Goal: Task Accomplishment & Management: Manage account settings

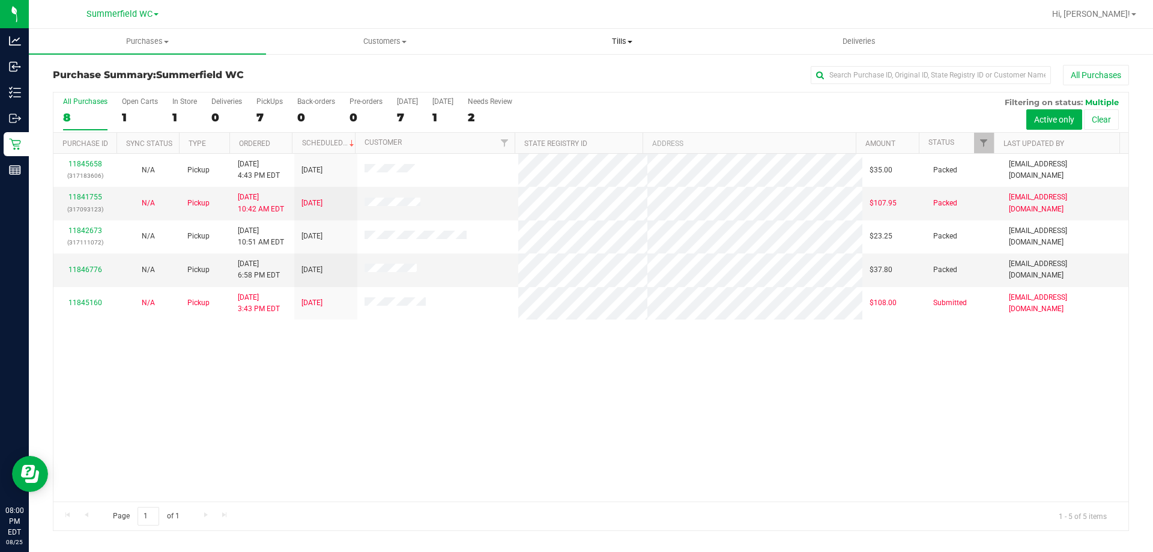
click at [637, 37] on span "Tills" at bounding box center [622, 41] width 236 height 11
click at [544, 70] on span "Manage tills" at bounding box center [543, 72] width 81 height 10
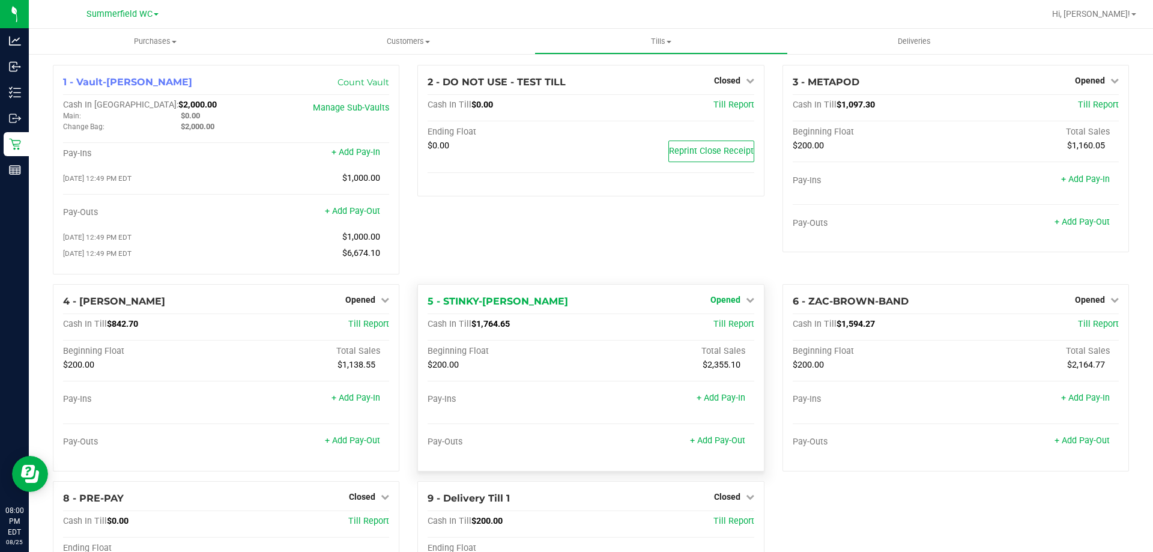
click at [716, 302] on span "Opened" at bounding box center [725, 300] width 30 height 10
click at [717, 329] on link "Close Till" at bounding box center [726, 324] width 32 height 10
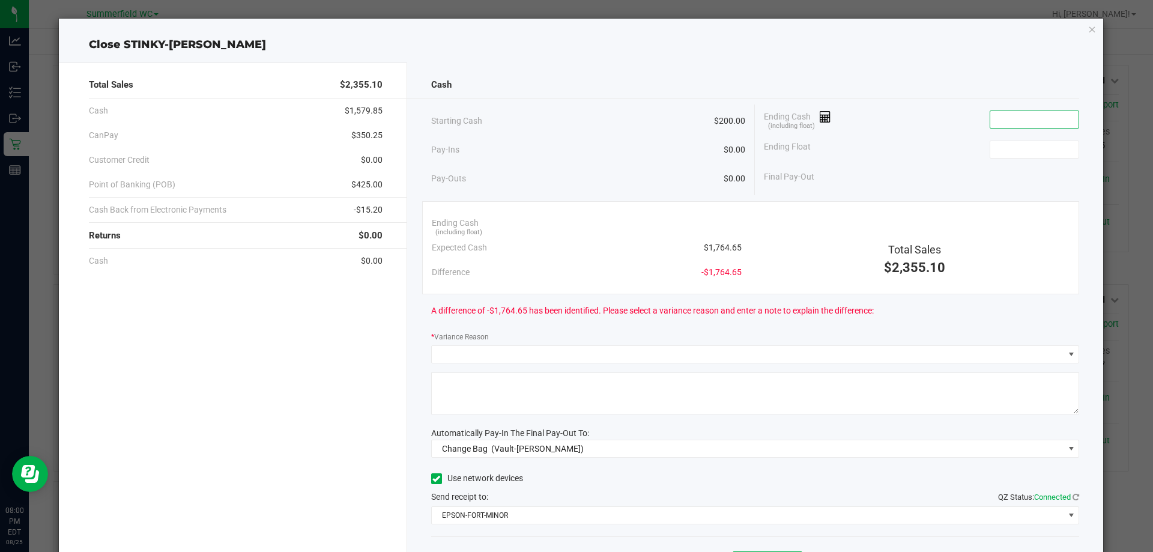
click at [990, 115] on input at bounding box center [1034, 119] width 88 height 17
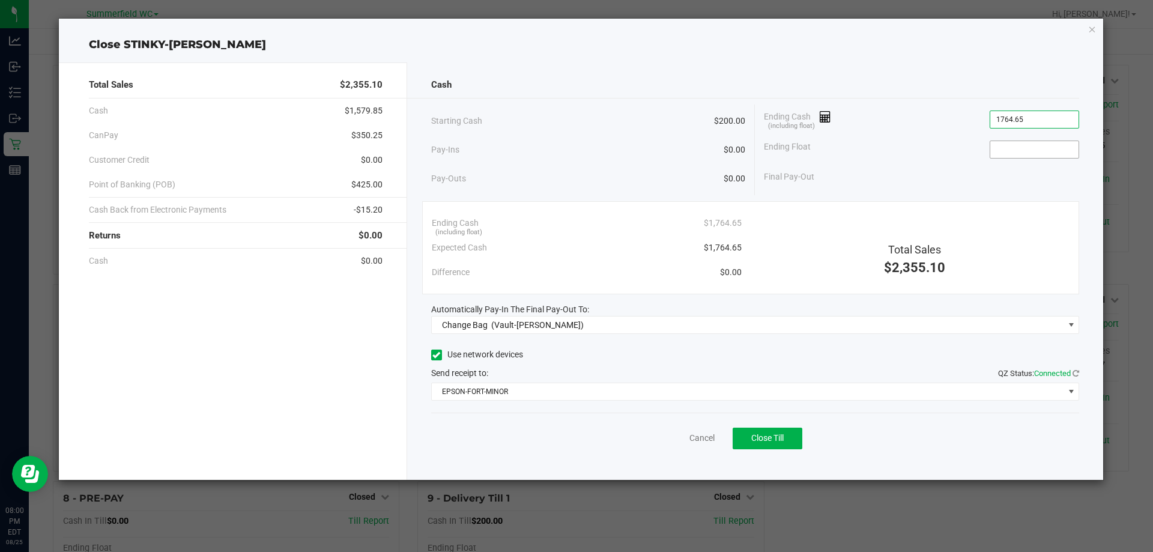
type input "$1,764.65"
click at [1027, 141] on input at bounding box center [1034, 149] width 88 height 17
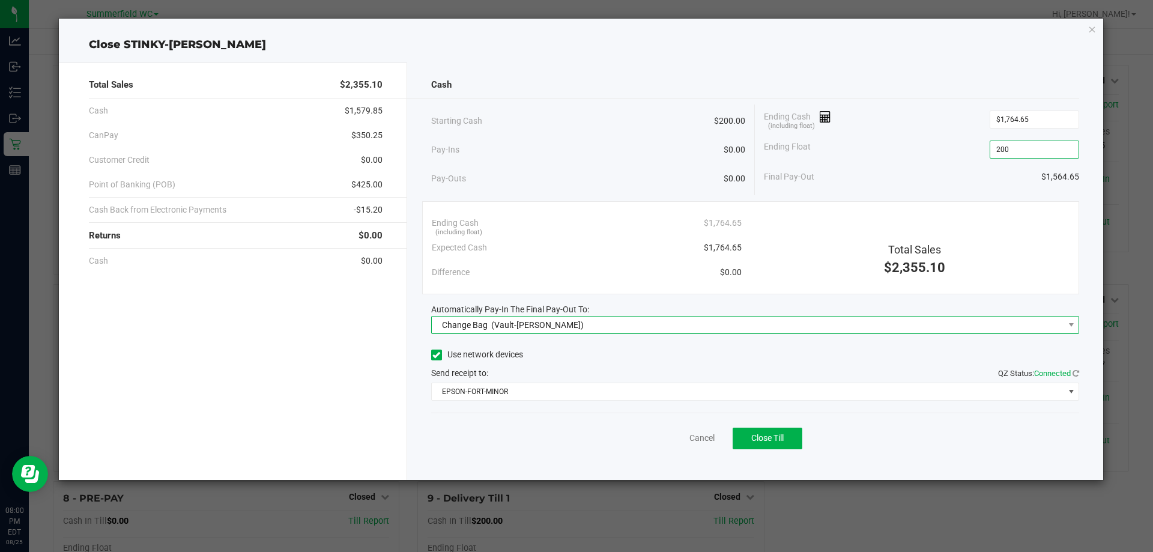
type input "$200.00"
click at [510, 316] on div "Change Bag (Vault-[PERSON_NAME])" at bounding box center [510, 325] width 148 height 22
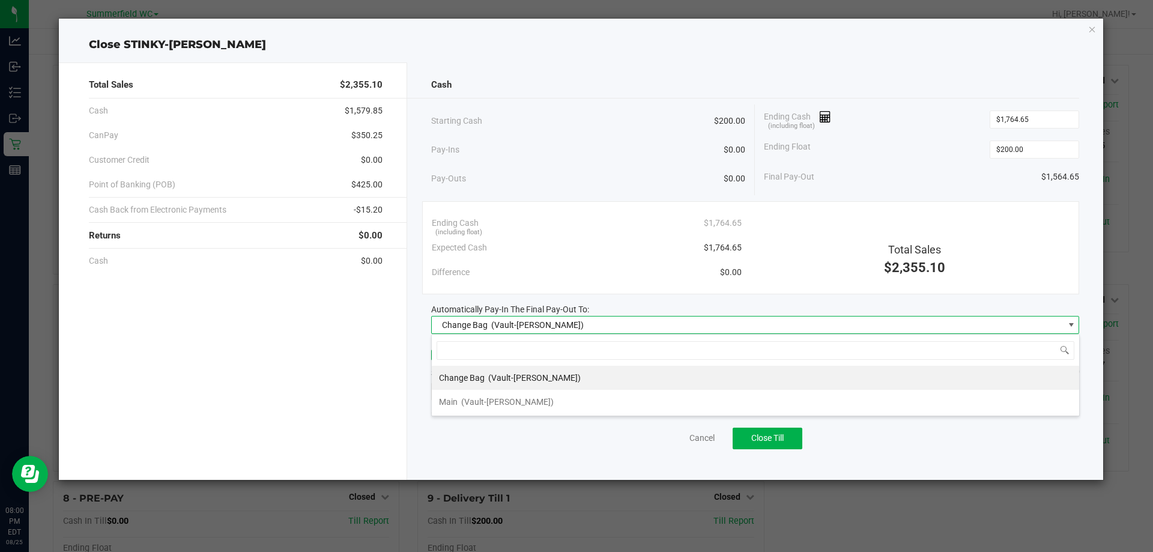
scroll to position [18, 648]
click at [495, 412] on div "Main (Vault-[PERSON_NAME])" at bounding box center [496, 402] width 115 height 22
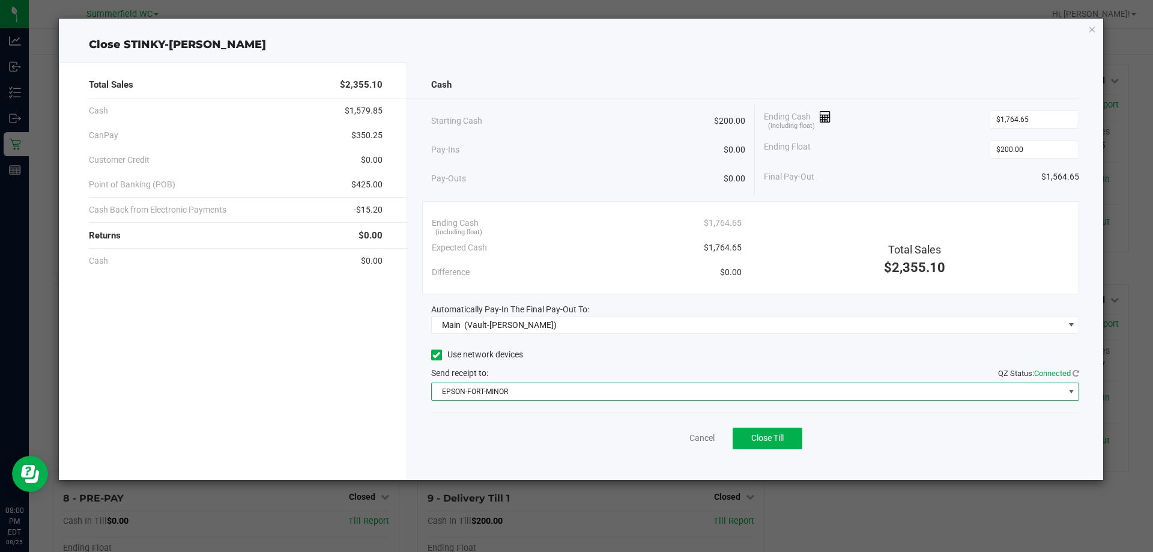
click at [492, 391] on span "EPSON-FORT-MINOR" at bounding box center [748, 391] width 632 height 17
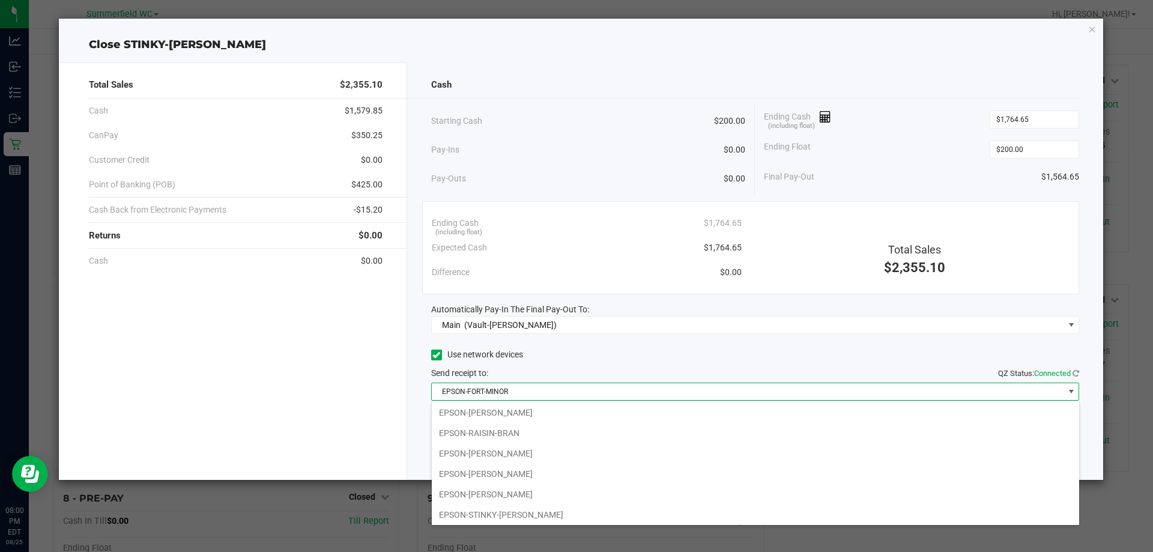
scroll to position [145, 0]
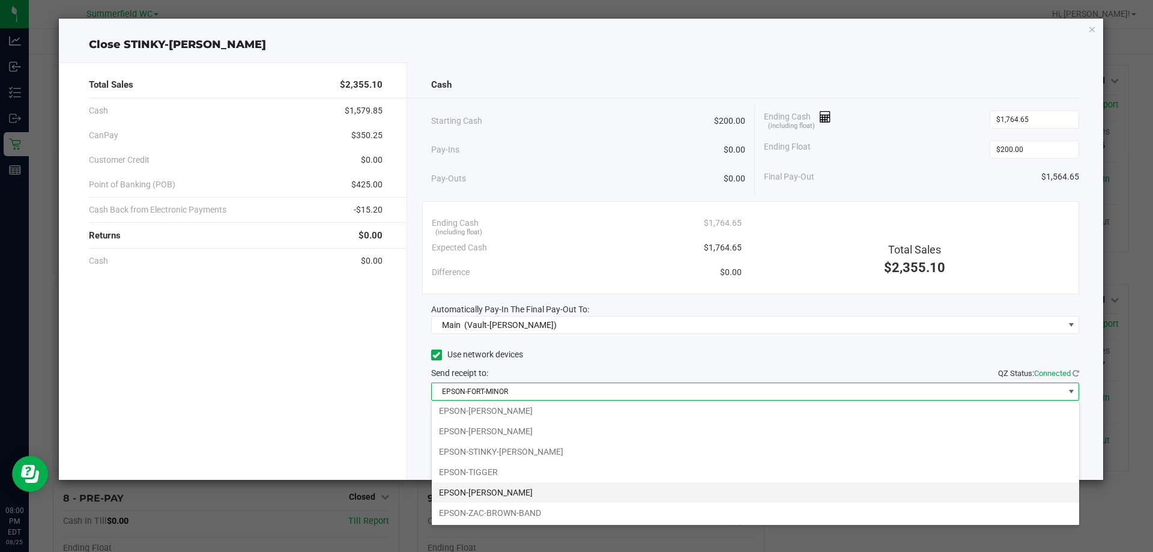
click at [490, 490] on li "EPSON-[PERSON_NAME]" at bounding box center [755, 492] width 647 height 20
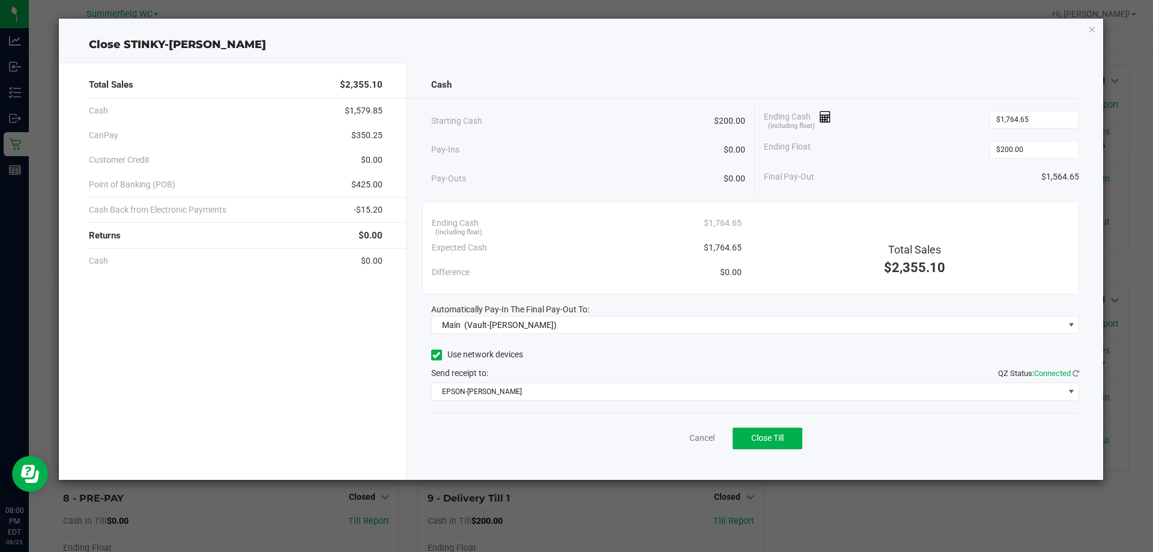
click at [928, 160] on div "Ending Float $200.00" at bounding box center [921, 149] width 315 height 30
click at [773, 441] on span "Close Till" at bounding box center [767, 438] width 32 height 10
click at [679, 435] on link "Dismiss" at bounding box center [675, 438] width 29 height 13
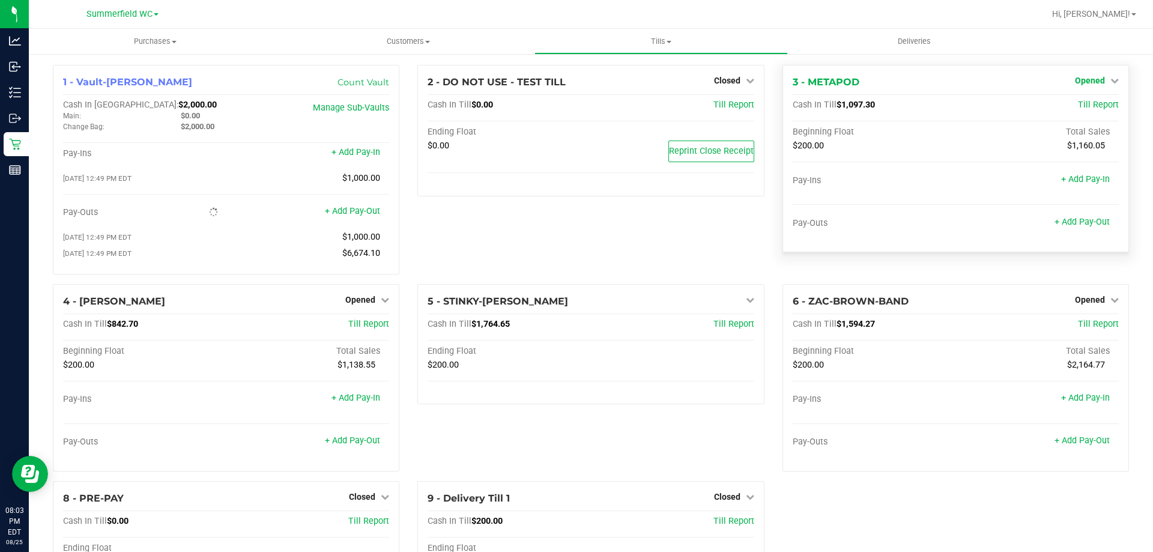
click at [1087, 78] on span "Opened" at bounding box center [1090, 81] width 30 height 10
click at [1079, 103] on link "Close Till" at bounding box center [1091, 106] width 32 height 10
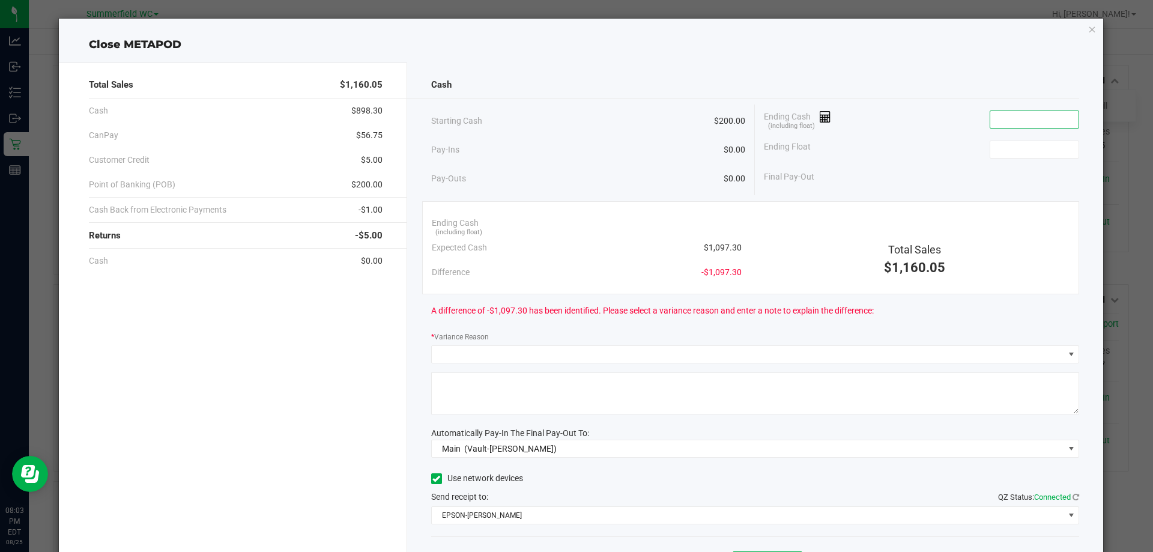
click at [990, 124] on input at bounding box center [1034, 119] width 88 height 17
click at [1005, 116] on input at bounding box center [1034, 119] width 88 height 17
type input "$949.80"
click at [1016, 147] on input at bounding box center [1034, 149] width 88 height 17
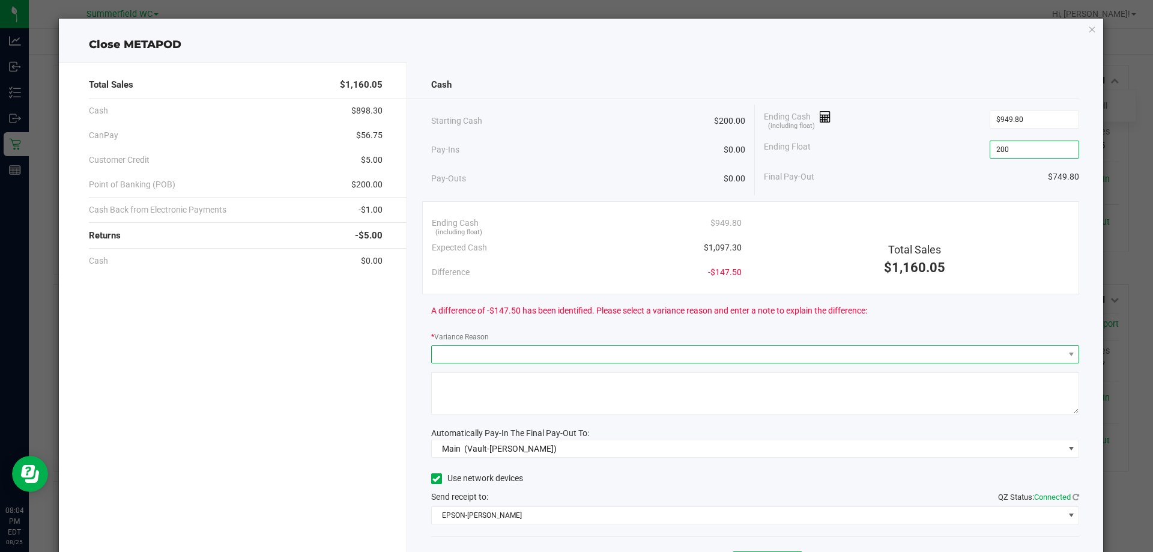
type input "$200.00"
click at [558, 343] on div "* Variance Reason" at bounding box center [755, 346] width 648 height 33
click at [554, 359] on span at bounding box center [748, 354] width 632 height 17
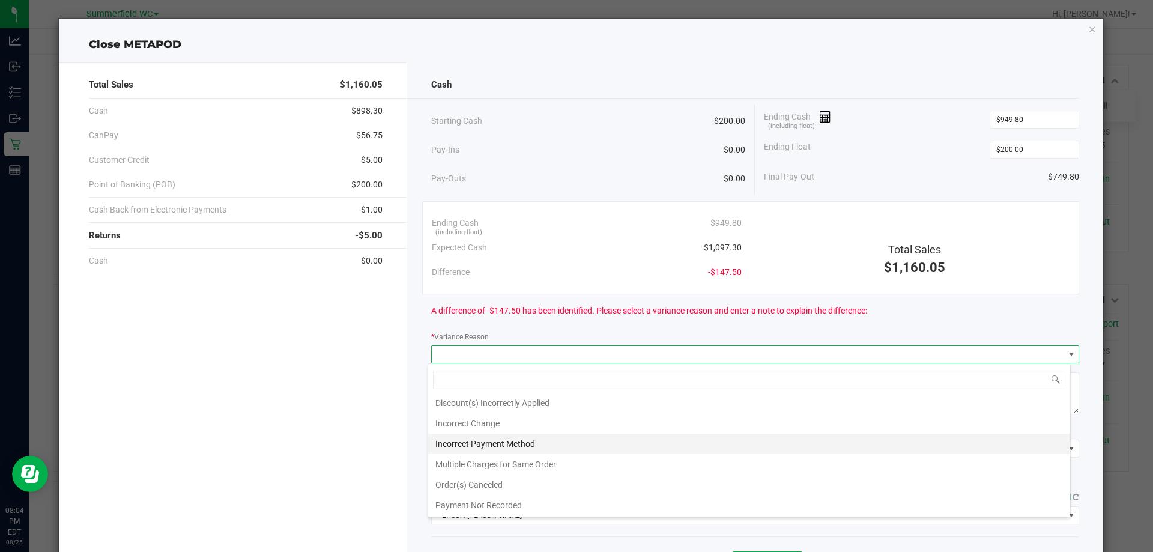
scroll to position [0, 0]
click at [500, 445] on li "Discount(s) Incorrectly Applied" at bounding box center [749, 446] width 642 height 20
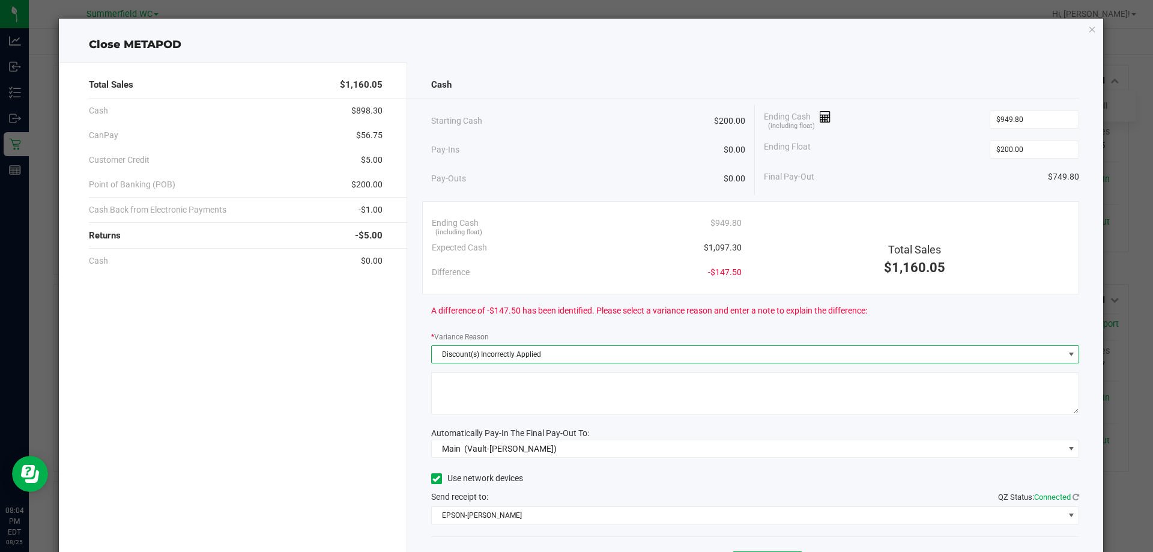
click at [439, 391] on textarea at bounding box center [755, 393] width 648 height 42
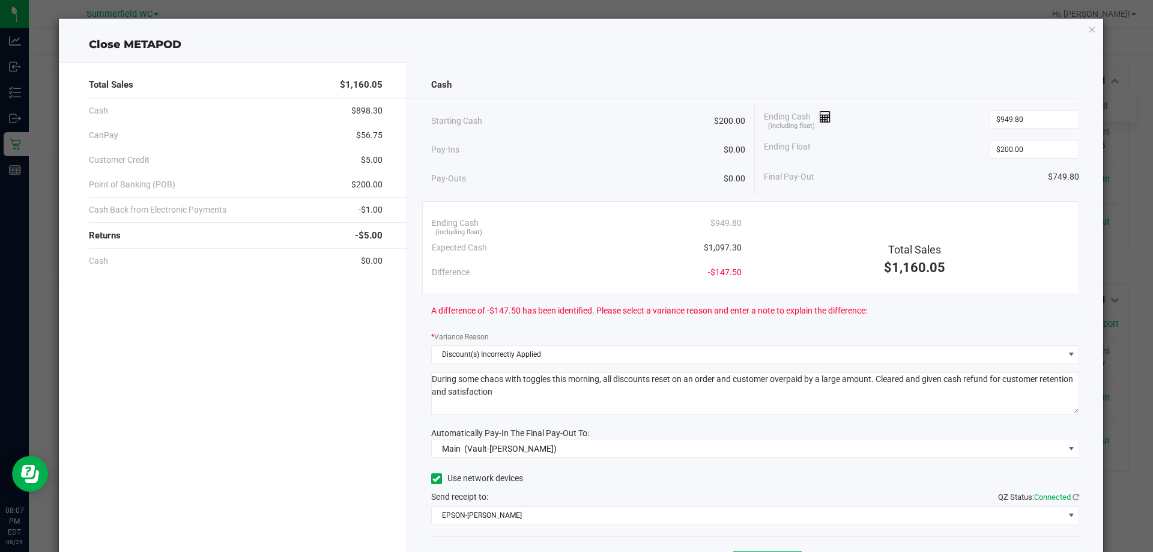
type textarea "During some chaos with toggles this morning, all discounts reset on an order an…"
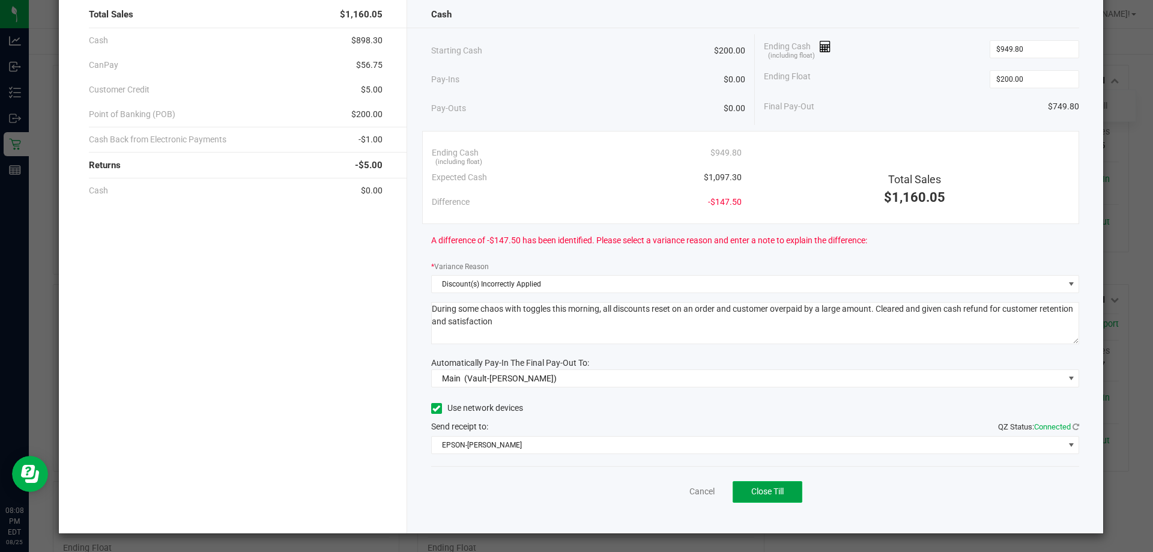
click at [759, 493] on span "Close Till" at bounding box center [767, 491] width 32 height 10
click at [667, 490] on link "Dismiss" at bounding box center [675, 491] width 29 height 13
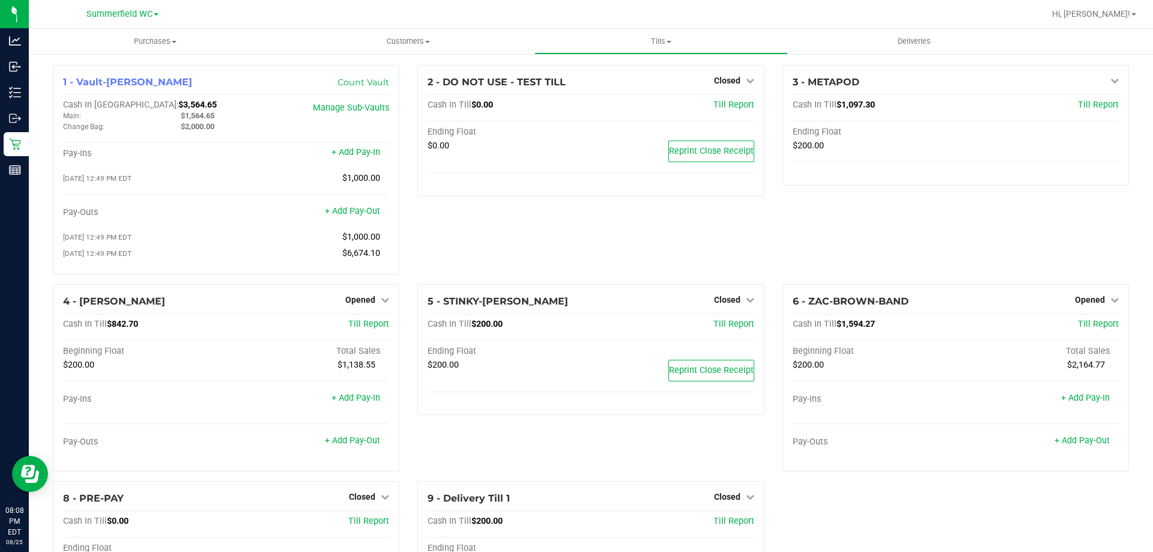
click at [620, 232] on div "2 - DO NOT USE - TEST TILL Closed Open Till Cash In Till $0.00 Till Report Endi…" at bounding box center [590, 174] width 364 height 219
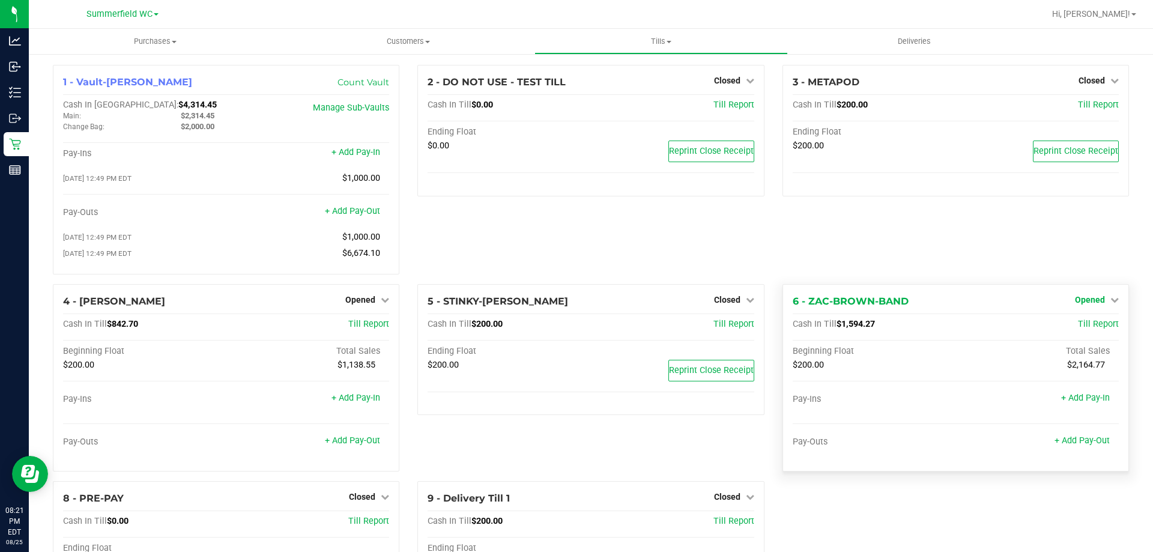
click at [1110, 298] on icon at bounding box center [1114, 299] width 8 height 8
click at [1094, 325] on link "Close Till" at bounding box center [1091, 324] width 32 height 10
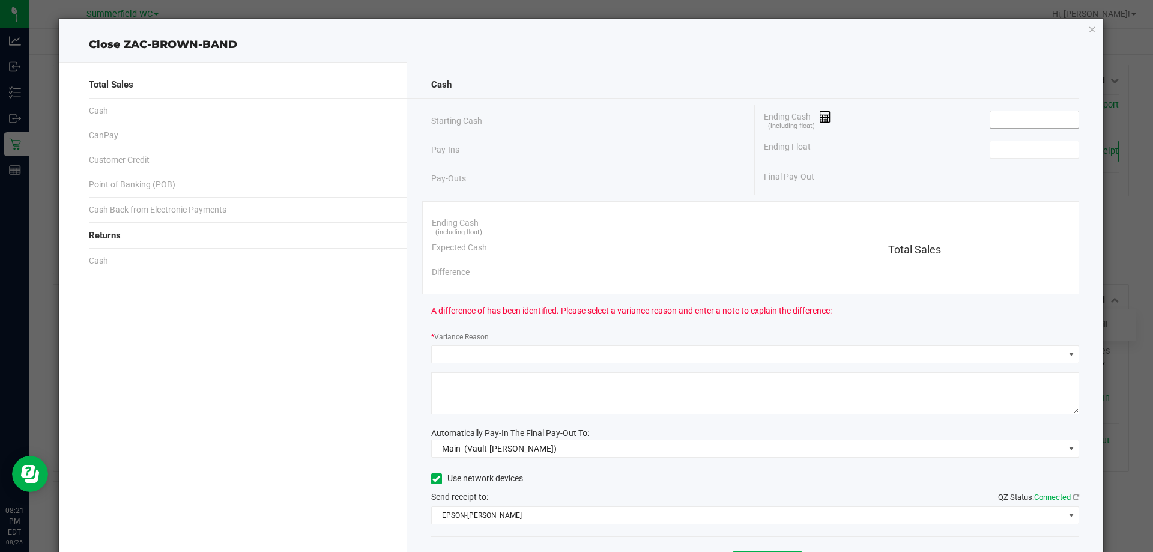
click at [1004, 119] on input at bounding box center [1034, 119] width 88 height 17
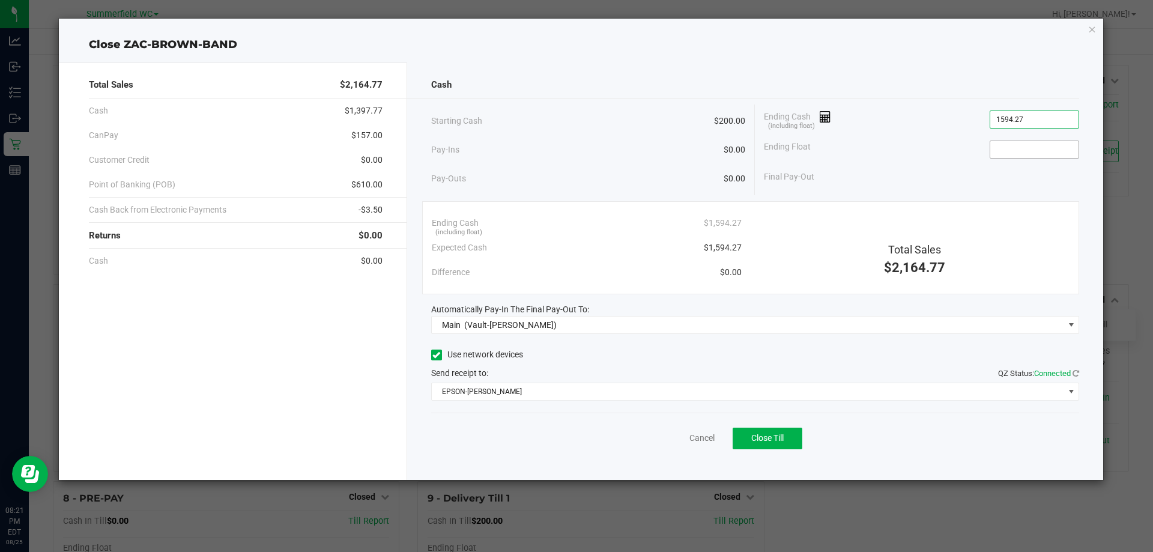
click at [1026, 151] on input at bounding box center [1034, 149] width 88 height 17
type input "$1,594.27"
type input "$200.00"
click at [779, 421] on div "Cancel Close Till" at bounding box center [755, 435] width 648 height 46
click at [779, 438] on span "Close Till" at bounding box center [767, 438] width 32 height 10
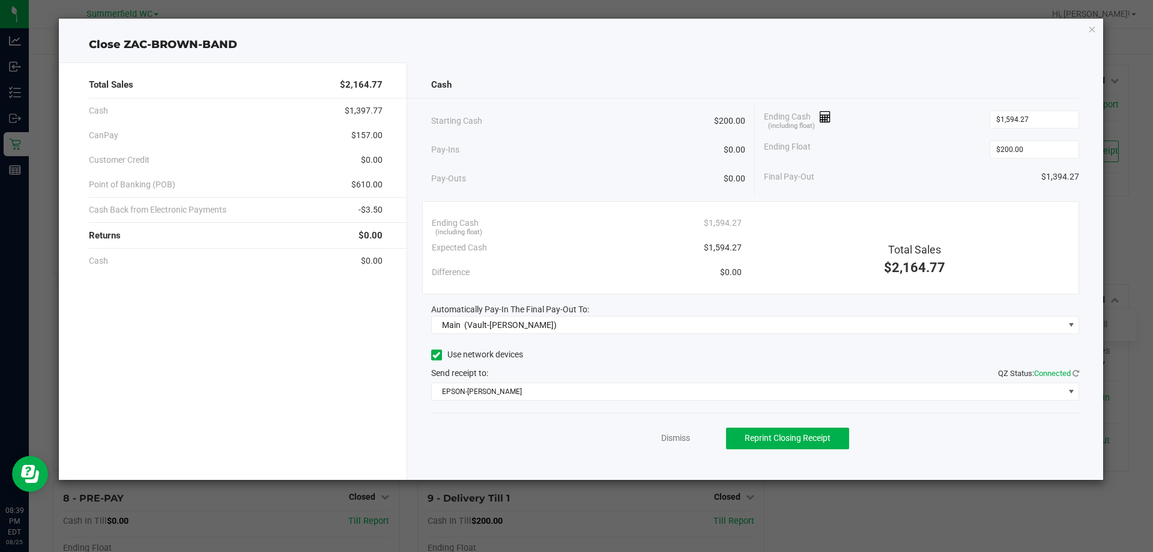
click at [486, 445] on div "Dismiss Reprint Closing Receipt" at bounding box center [755, 435] width 648 height 46
click at [893, 150] on div "Ending Float $200.00" at bounding box center [921, 149] width 315 height 30
click at [676, 439] on link "Dismiss" at bounding box center [675, 438] width 29 height 13
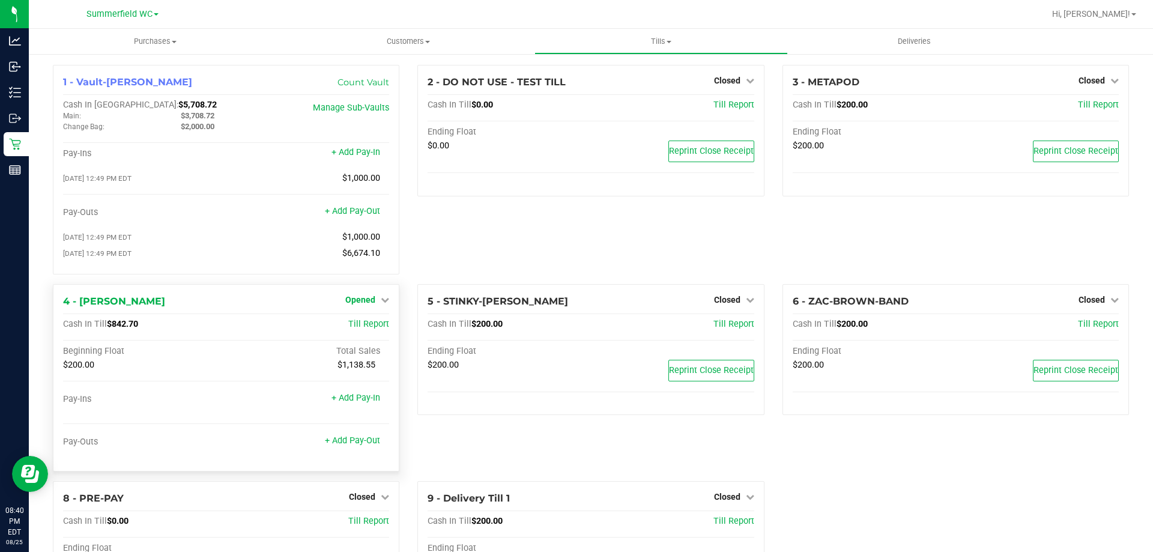
click at [361, 298] on span "Opened" at bounding box center [360, 300] width 30 height 10
click at [359, 327] on link "Close Till" at bounding box center [362, 324] width 32 height 10
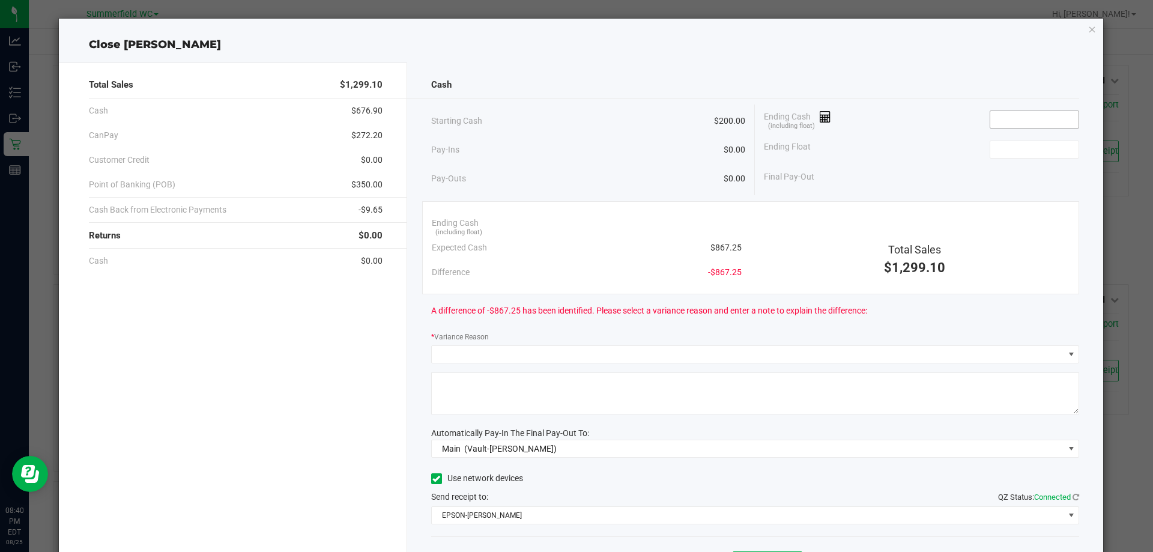
click at [992, 119] on input at bounding box center [1034, 119] width 88 height 17
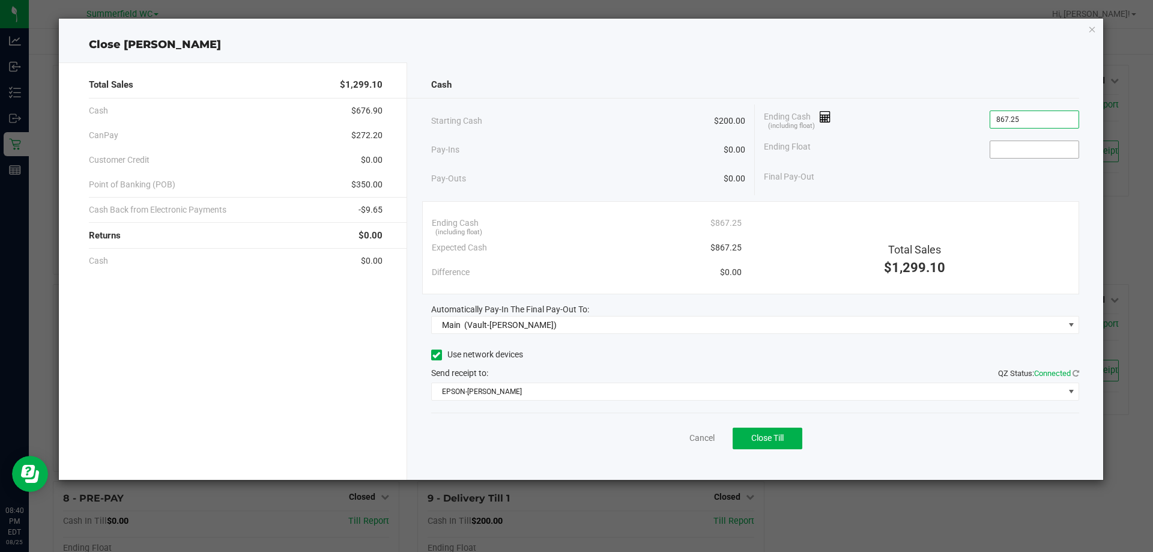
type input "$867.25"
drag, startPoint x: 1004, startPoint y: 149, endPoint x: 1006, endPoint y: 140, distance: 9.9
click at [1004, 148] on input at bounding box center [1034, 149] width 88 height 17
type input "$200.00"
click at [962, 167] on div "Final Pay-Out $667.25" at bounding box center [921, 176] width 315 height 25
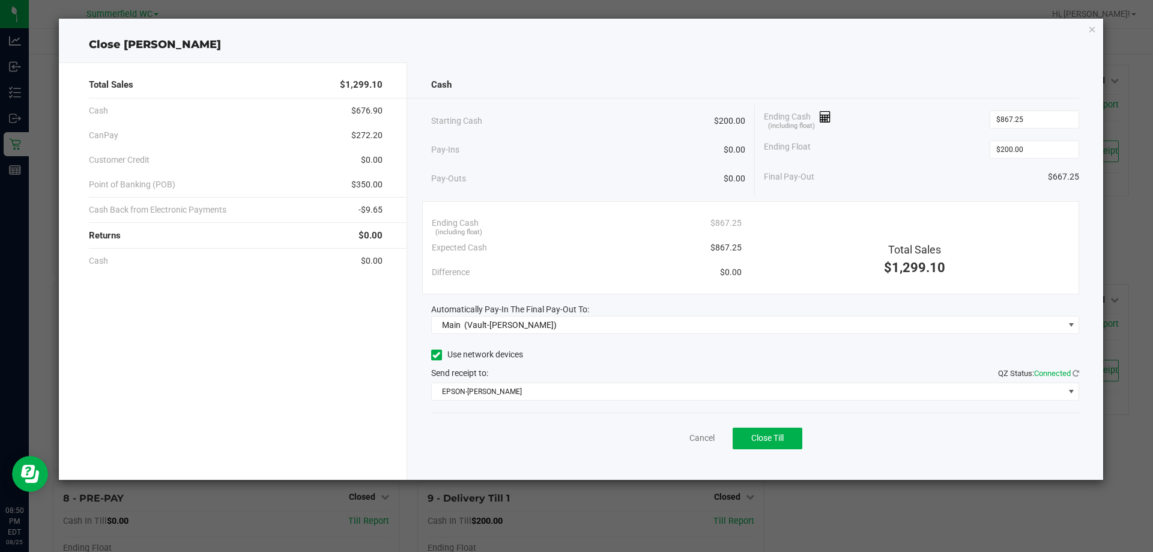
click at [513, 445] on div "Cancel Close Till" at bounding box center [755, 435] width 648 height 46
click at [561, 178] on div "Pay-Outs $0.00" at bounding box center [588, 178] width 315 height 33
drag, startPoint x: 585, startPoint y: 164, endPoint x: 585, endPoint y: 158, distance: 6.0
click at [585, 163] on div "Pay-Outs $0.00" at bounding box center [588, 178] width 315 height 33
click at [608, 143] on div "Pay-Ins $0.00" at bounding box center [588, 149] width 315 height 25
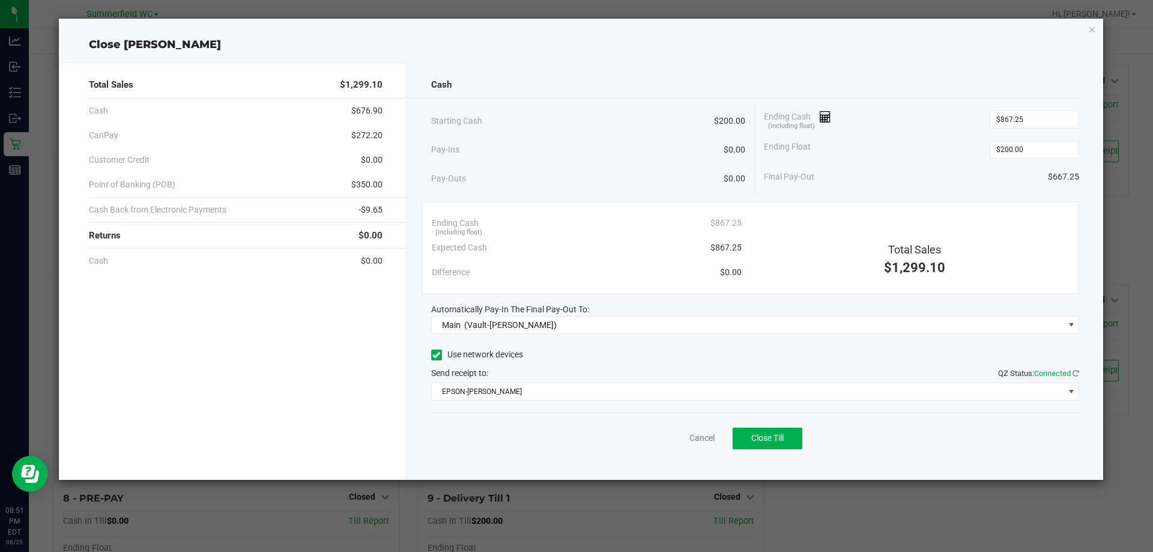
click at [653, 187] on div "Pay-Outs $0.00" at bounding box center [588, 178] width 315 height 33
click at [641, 160] on div "Pay-Ins $0.00" at bounding box center [588, 149] width 315 height 25
click at [778, 439] on span "Close Till" at bounding box center [767, 438] width 32 height 10
click at [568, 452] on div "Dismiss Reprint Closing Receipt" at bounding box center [755, 435] width 648 height 46
click at [588, 144] on div "Pay-Ins $0.00" at bounding box center [588, 149] width 315 height 25
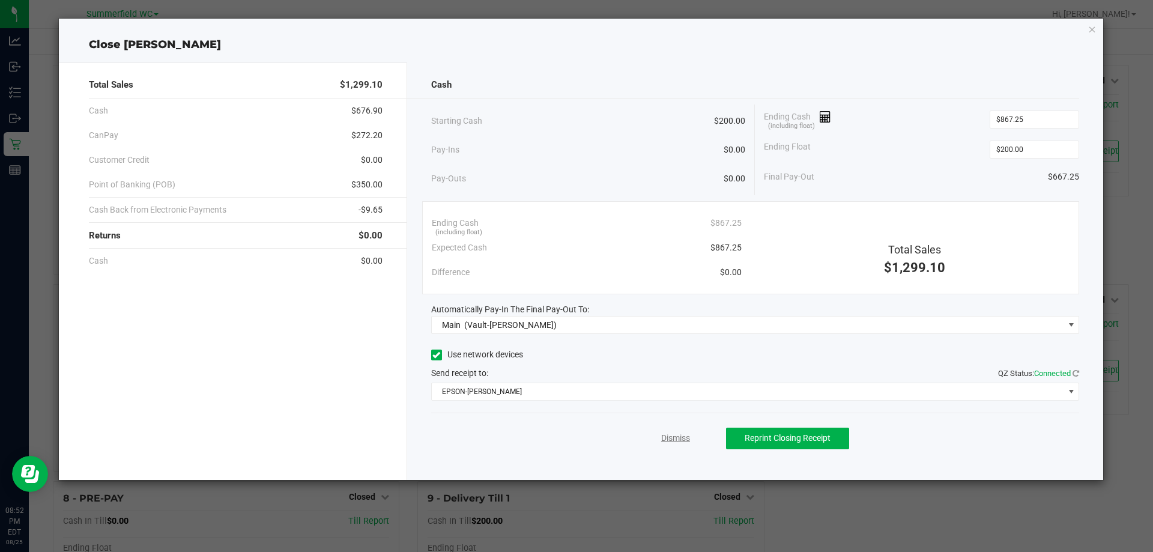
click at [675, 442] on link "Dismiss" at bounding box center [675, 438] width 29 height 13
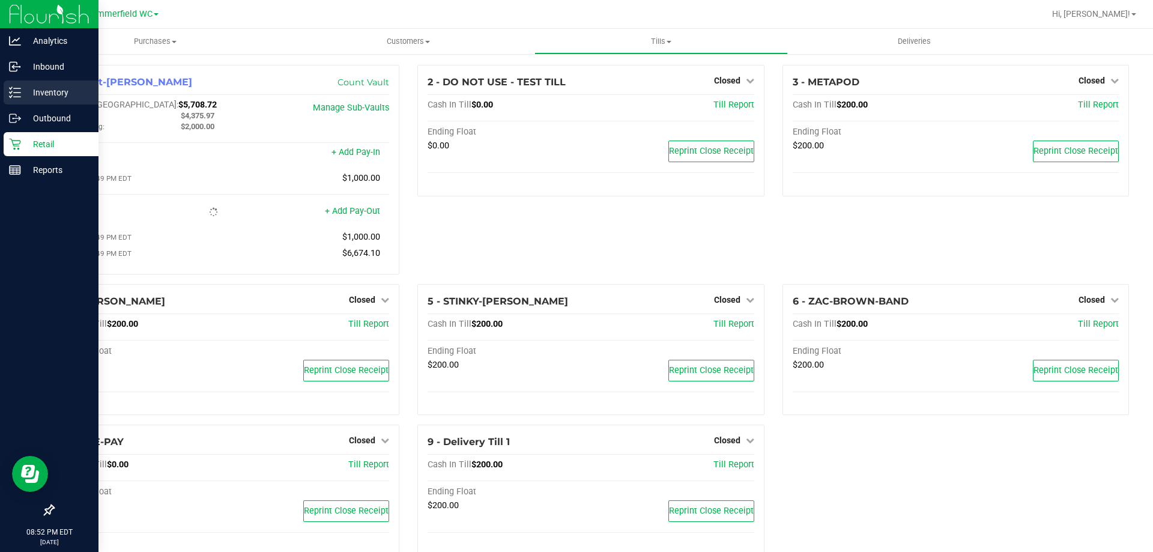
click at [22, 95] on div "Inventory" at bounding box center [51, 92] width 95 height 24
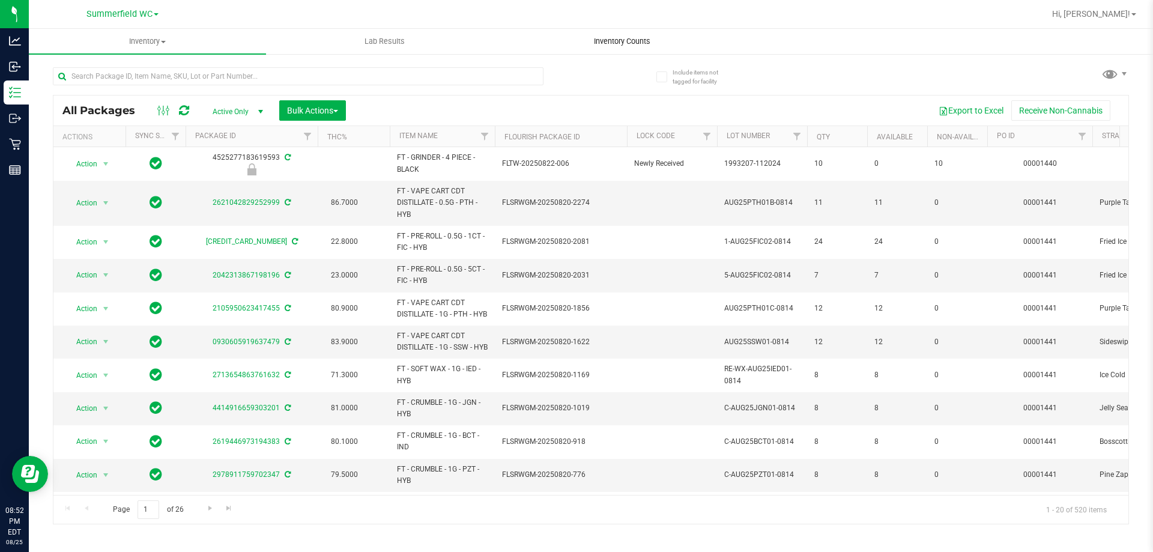
click at [631, 38] on span "Inventory Counts" at bounding box center [622, 41] width 89 height 11
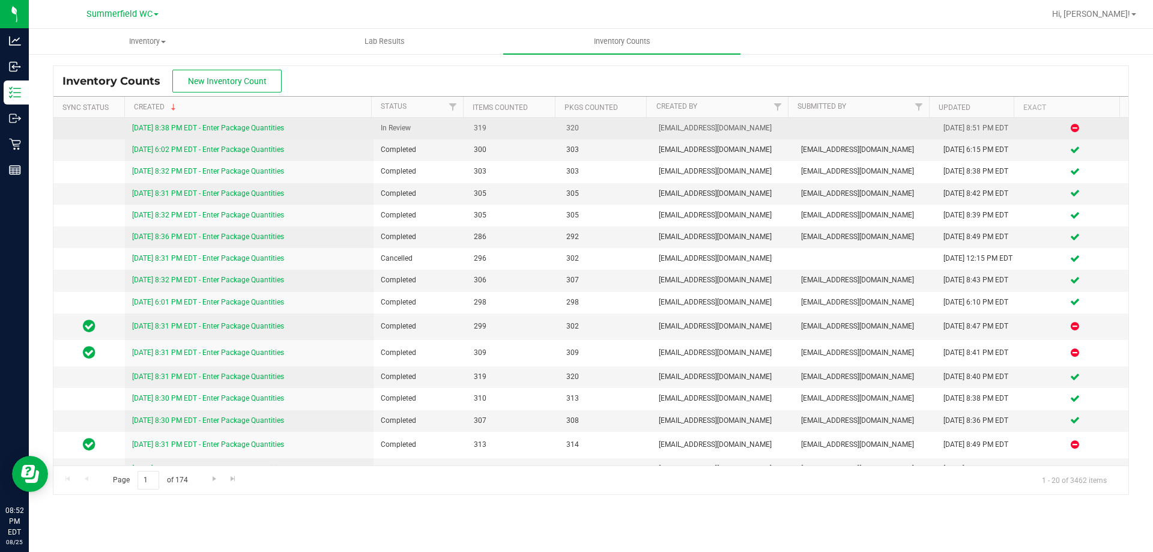
click at [249, 127] on link "[DATE] 8:38 PM EDT - Enter Package Quantities" at bounding box center [208, 128] width 152 height 8
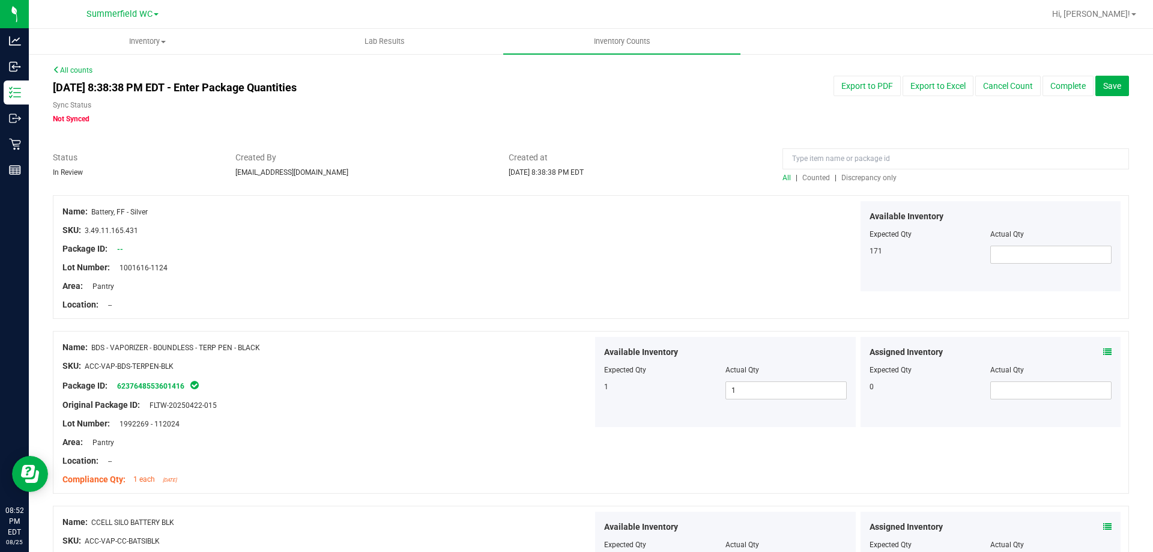
click at [851, 176] on span "Discrepancy only" at bounding box center [868, 177] width 55 height 8
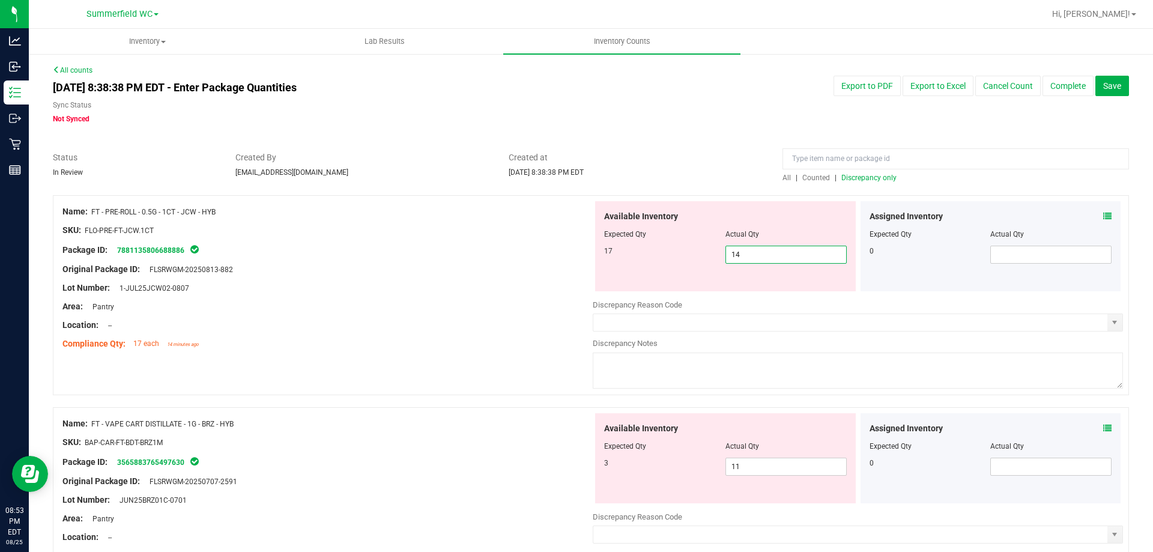
drag, startPoint x: 743, startPoint y: 252, endPoint x: 727, endPoint y: 253, distance: 15.7
click at [727, 253] on span "14 14" at bounding box center [785, 255] width 121 height 18
type input "17"
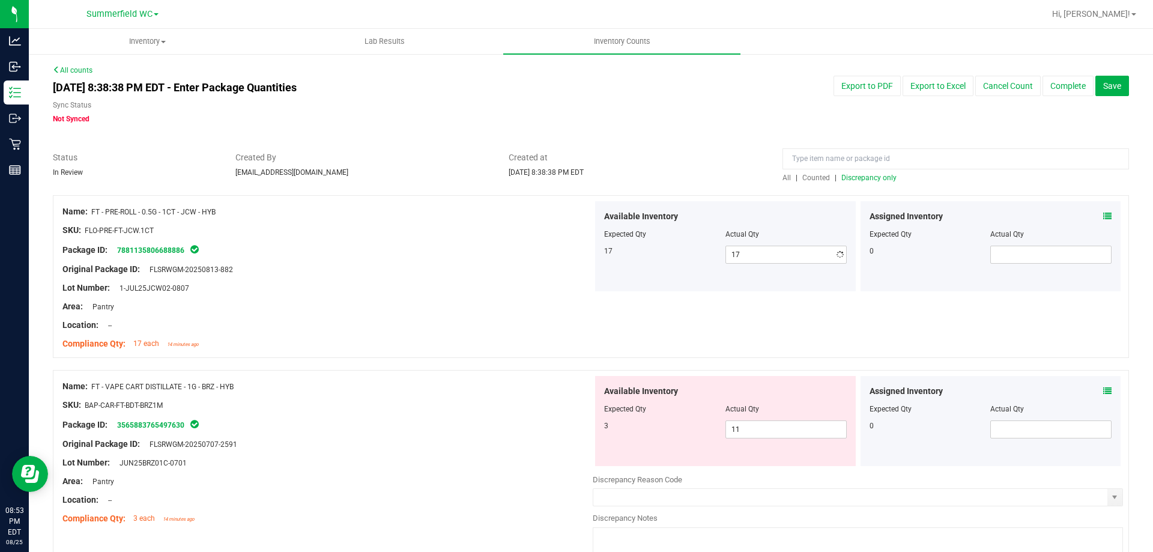
click at [450, 258] on div at bounding box center [327, 260] width 530 height 6
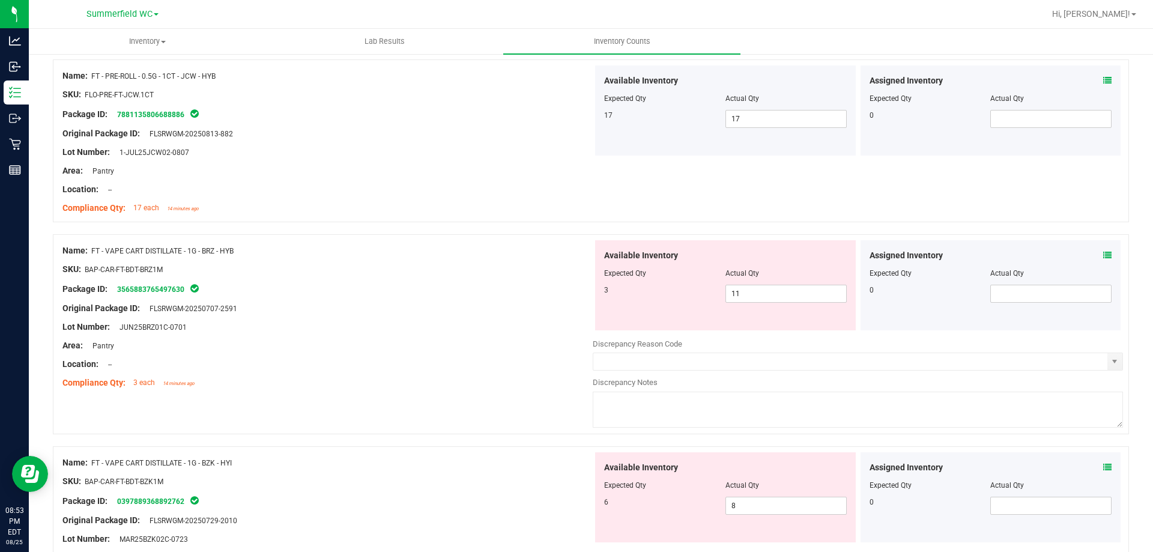
scroll to position [120, 0]
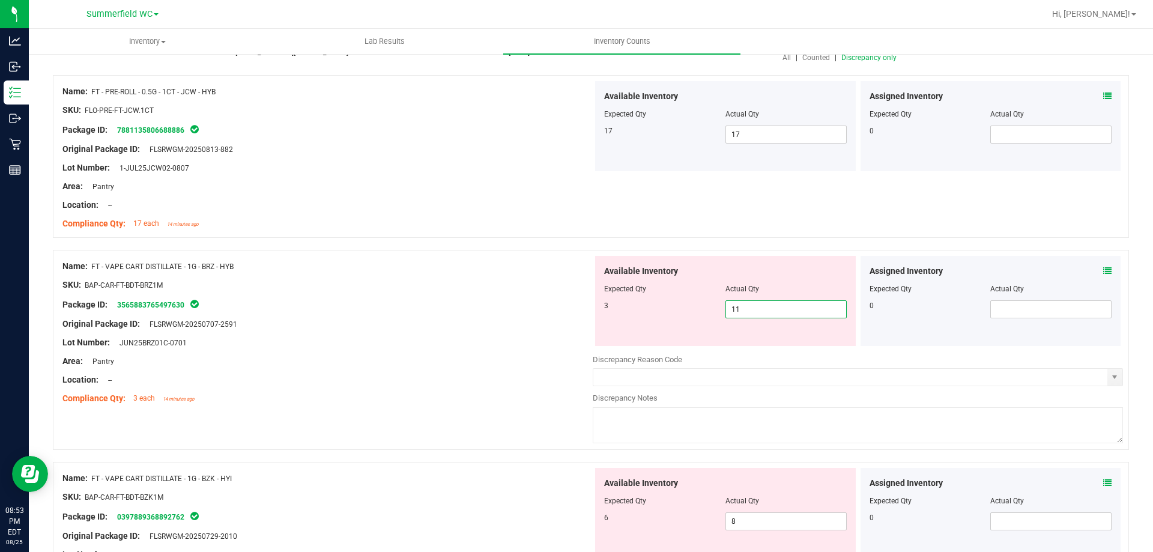
drag, startPoint x: 739, startPoint y: 304, endPoint x: 673, endPoint y: 309, distance: 66.2
click at [673, 309] on div "3 11 11" at bounding box center [725, 309] width 243 height 18
type input "3"
click at [431, 361] on div "Area: Pantry" at bounding box center [327, 361] width 530 height 13
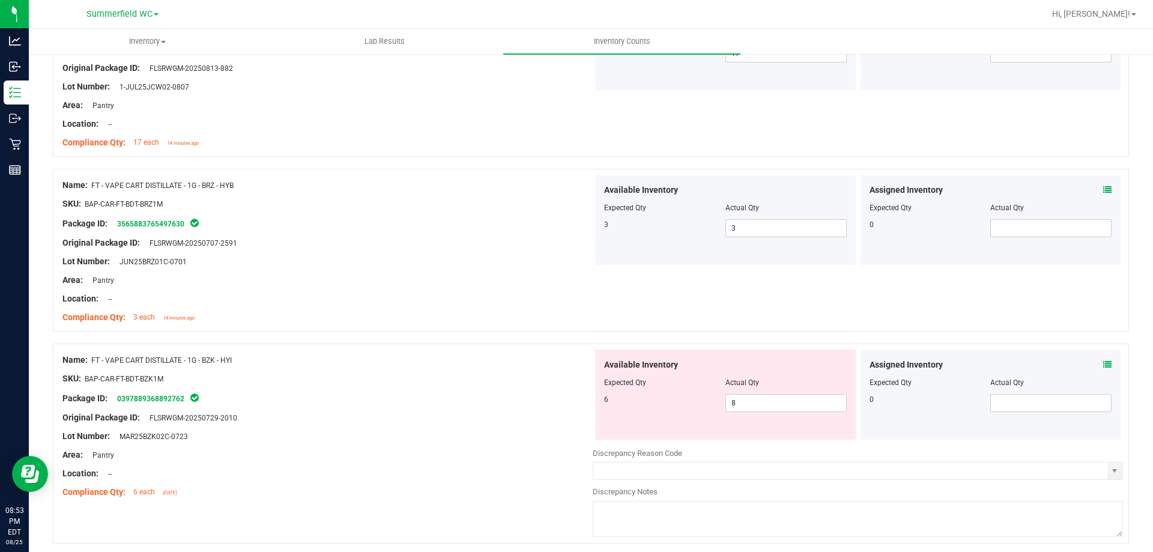
scroll to position [300, 0]
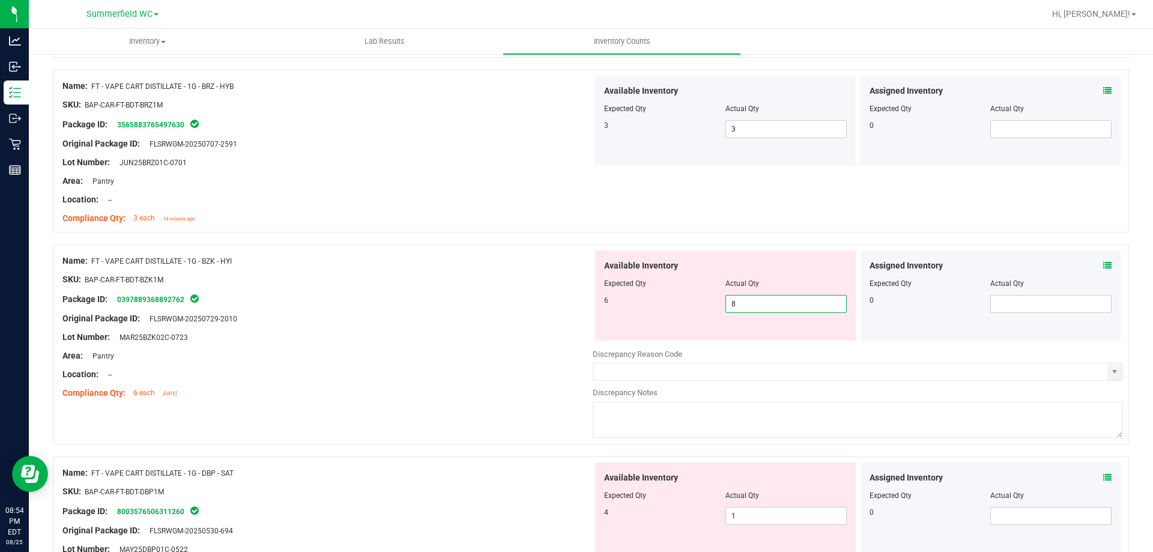
drag, startPoint x: 732, startPoint y: 304, endPoint x: 665, endPoint y: 302, distance: 67.3
click at [665, 302] on div "6 8 8" at bounding box center [725, 304] width 243 height 18
type input "6"
drag, startPoint x: 439, startPoint y: 399, endPoint x: 438, endPoint y: 388, distance: 11.0
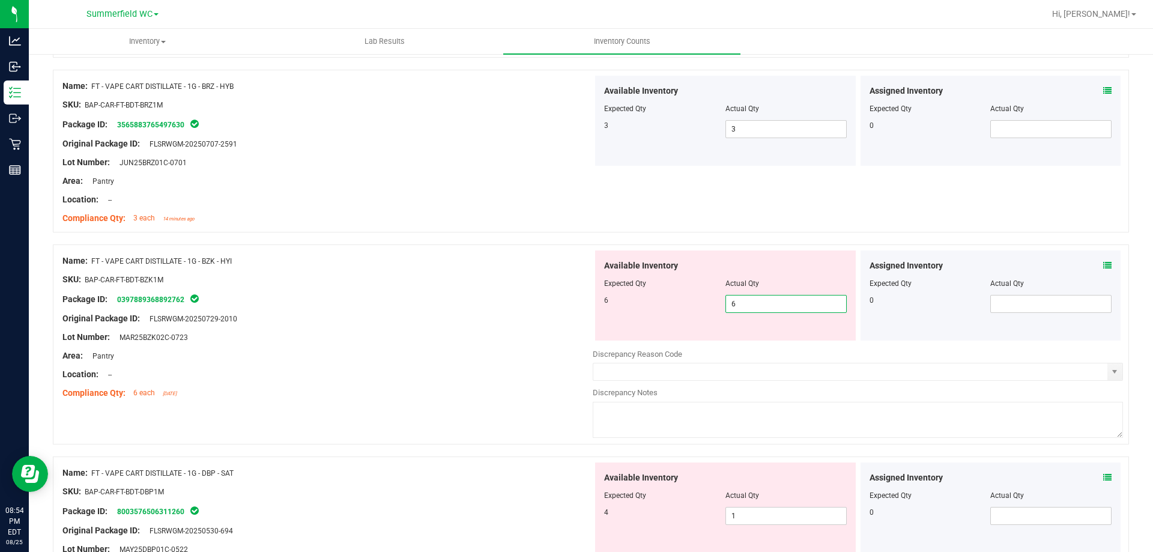
click at [439, 396] on div "Compliance Qty: 6 each [DATE]" at bounding box center [327, 393] width 530 height 13
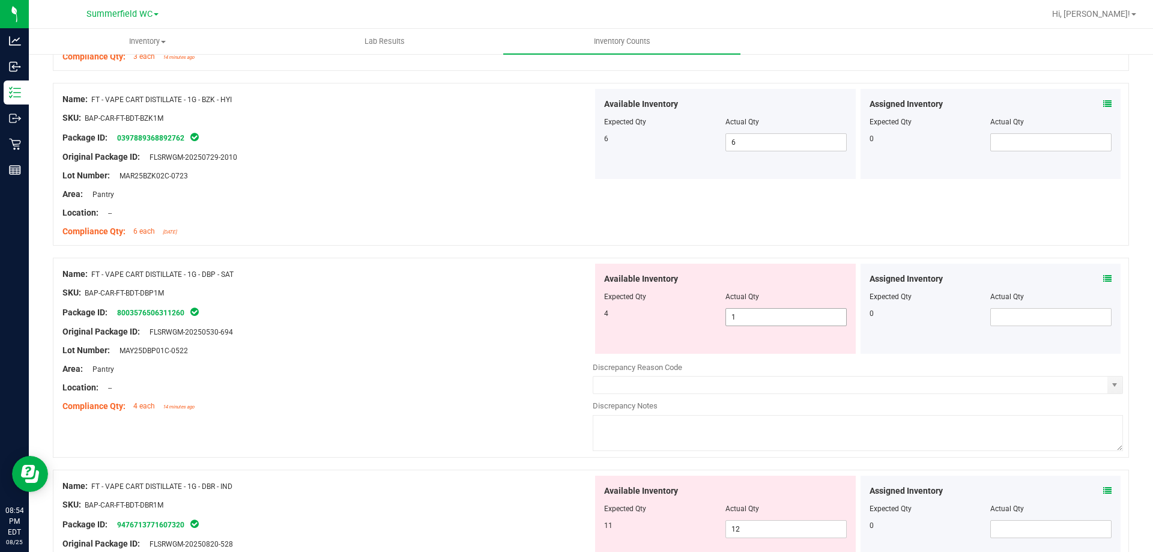
scroll to position [480, 0]
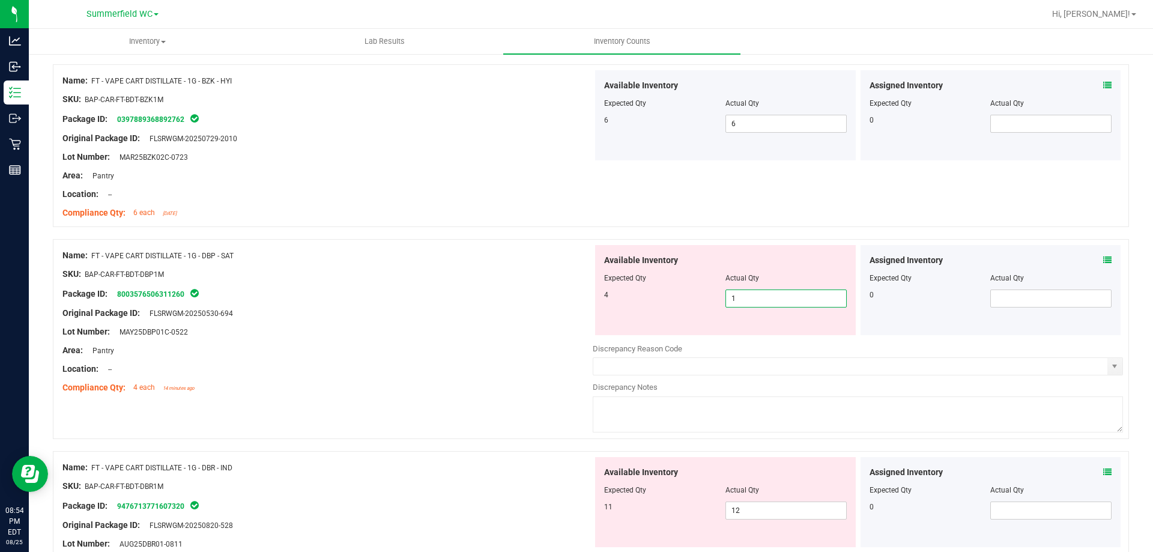
drag, startPoint x: 740, startPoint y: 300, endPoint x: 623, endPoint y: 285, distance: 118.0
click at [629, 288] on div "Available Inventory Expected Qty Actual Qty 4 1 1" at bounding box center [725, 290] width 261 height 90
type input "4"
click at [469, 313] on div "Original Package ID: FLSRWGM-20250530-694" at bounding box center [327, 313] width 530 height 13
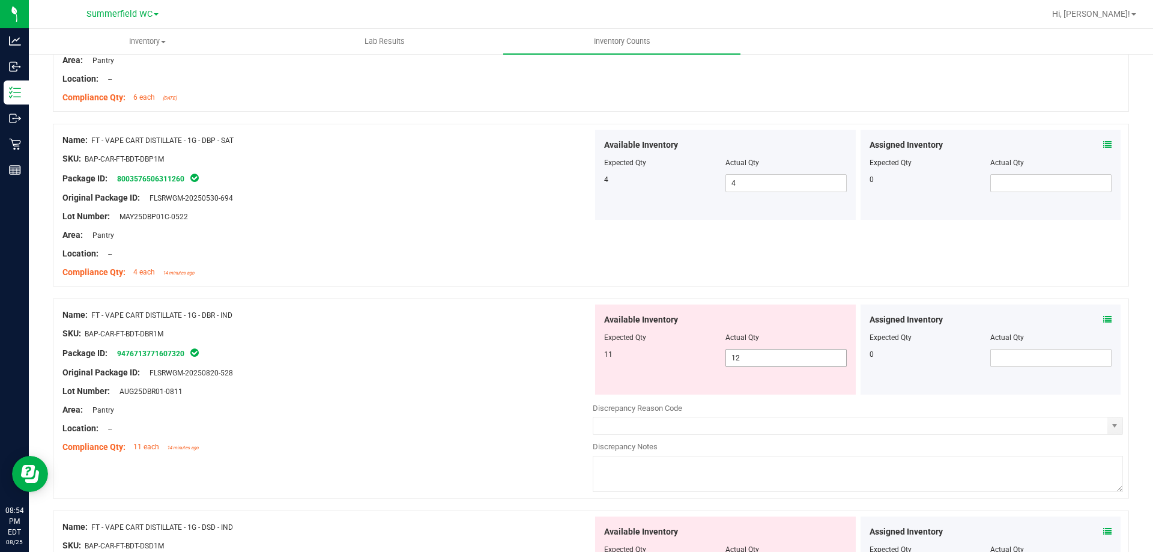
scroll to position [600, 0]
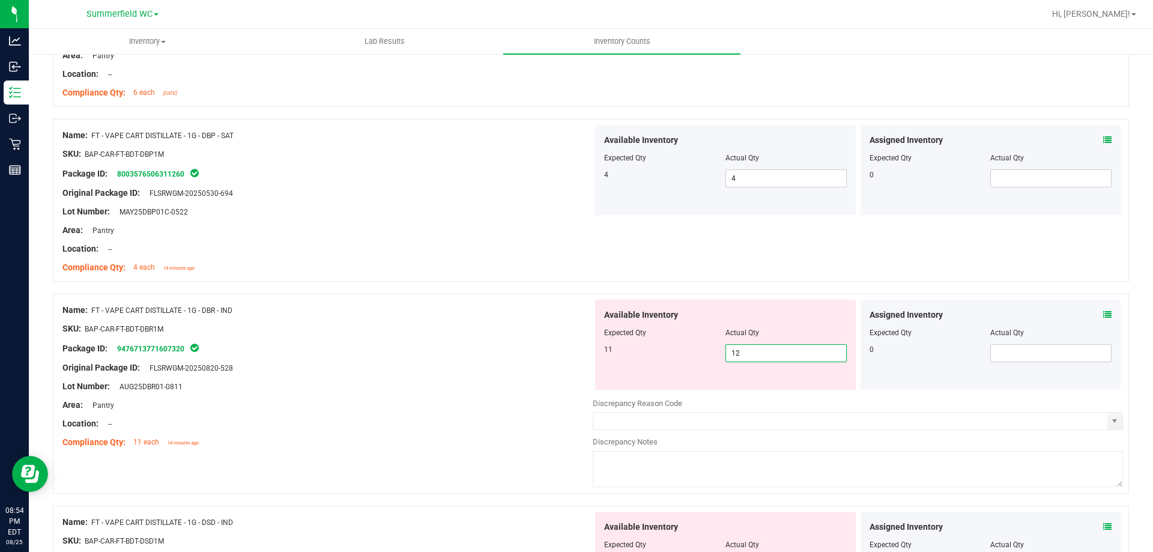
drag, startPoint x: 743, startPoint y: 349, endPoint x: 671, endPoint y: 342, distance: 71.8
click at [672, 342] on div "Available Inventory Expected Qty Actual Qty 11 12 12" at bounding box center [725, 345] width 261 height 90
type input "11"
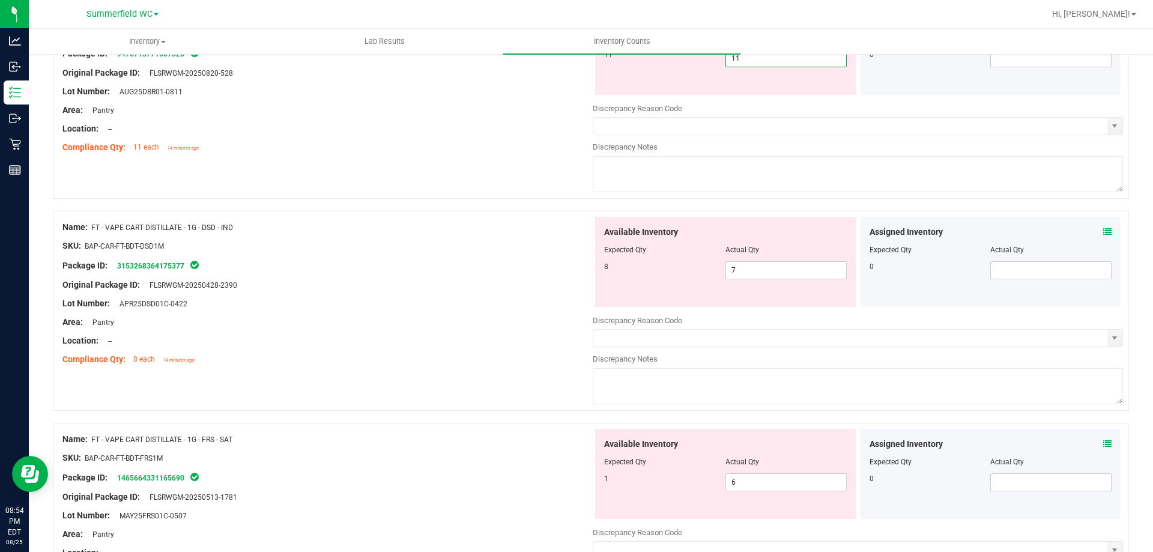
scroll to position [901, 0]
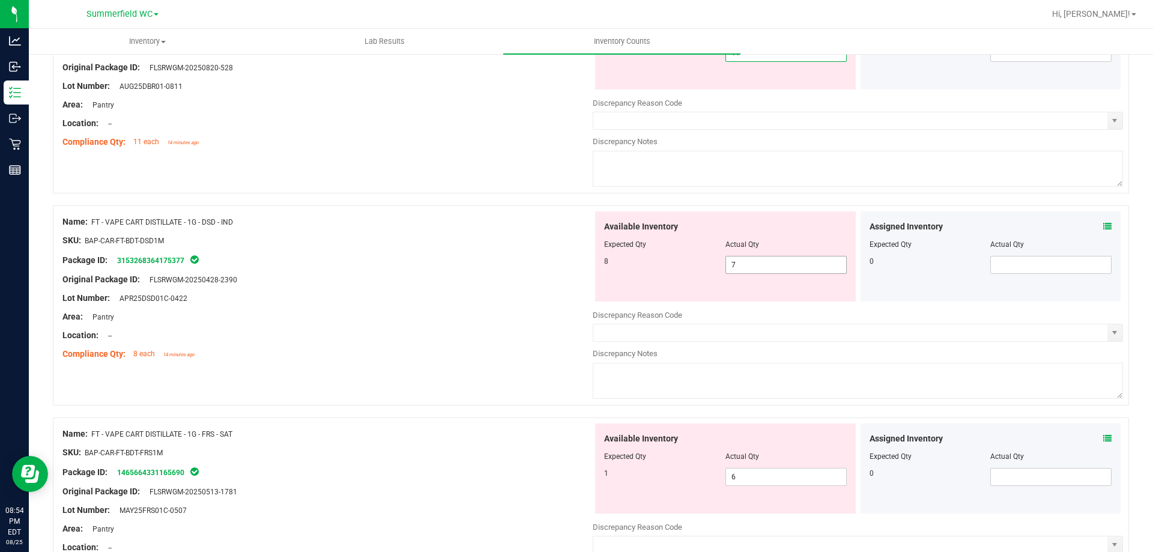
type input "11"
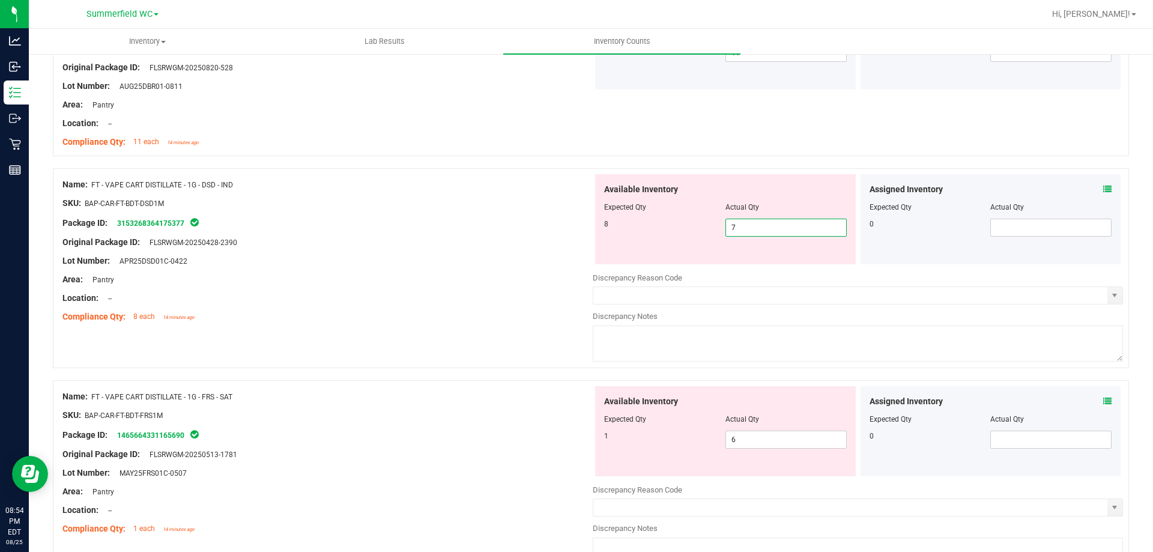
drag, startPoint x: 747, startPoint y: 260, endPoint x: 675, endPoint y: 252, distance: 72.5
click at [680, 255] on div "Available Inventory Expected Qty Actual Qty 8 7 7" at bounding box center [725, 219] width 261 height 90
type input "8"
click at [532, 262] on div "Lot Number: APR25DSD01C-0422" at bounding box center [327, 261] width 530 height 13
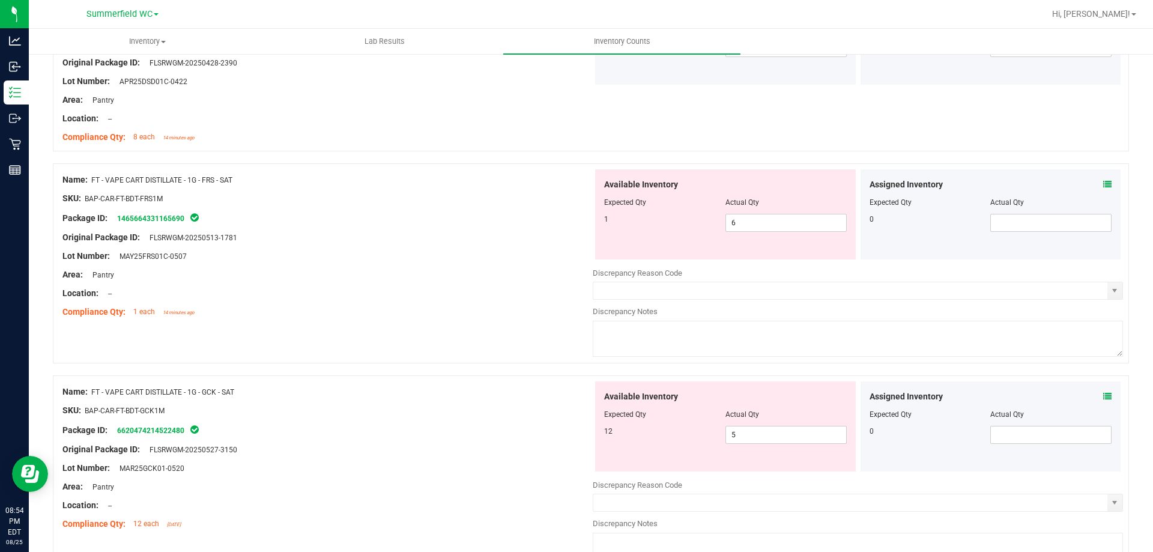
scroll to position [1081, 0]
drag, startPoint x: 740, startPoint y: 226, endPoint x: 696, endPoint y: 214, distance: 45.3
click at [696, 214] on div "1 6 6" at bounding box center [725, 222] width 243 height 18
type input "1"
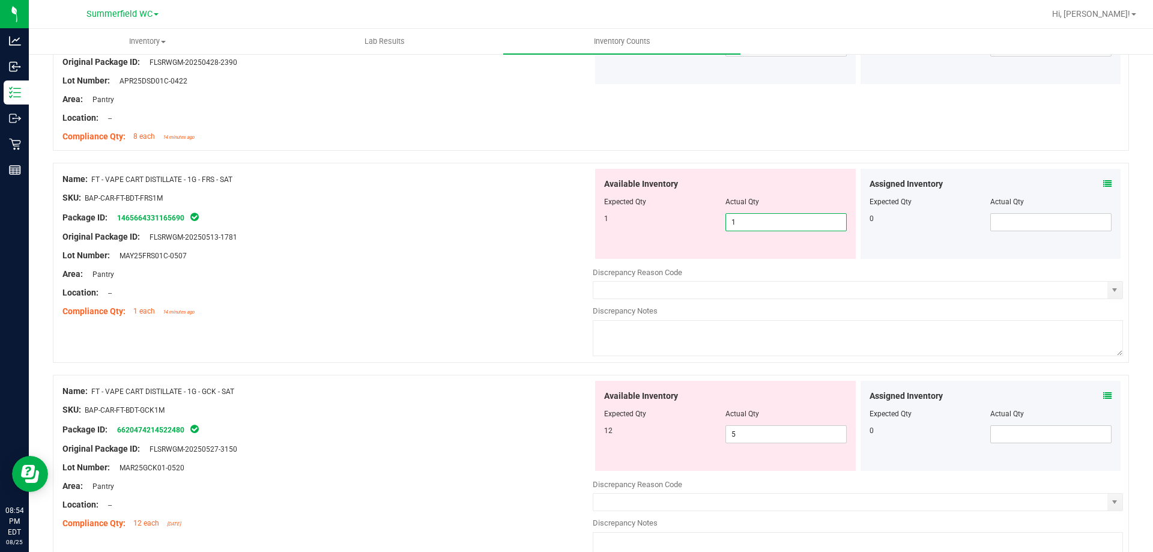
click at [523, 251] on div "Lot Number: MAY25FRS01C-0507" at bounding box center [327, 255] width 530 height 13
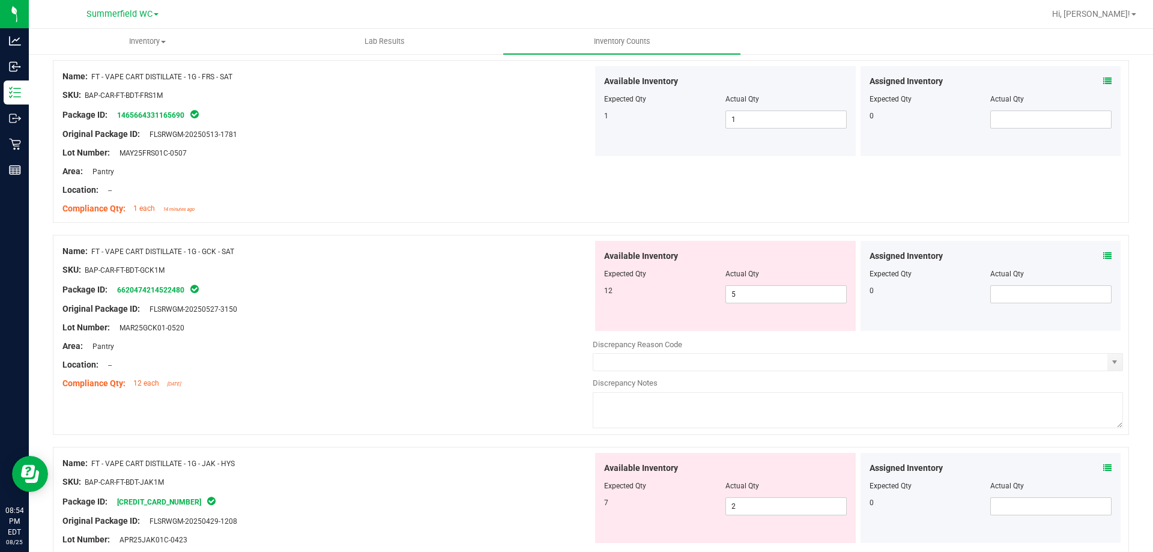
scroll to position [1201, 0]
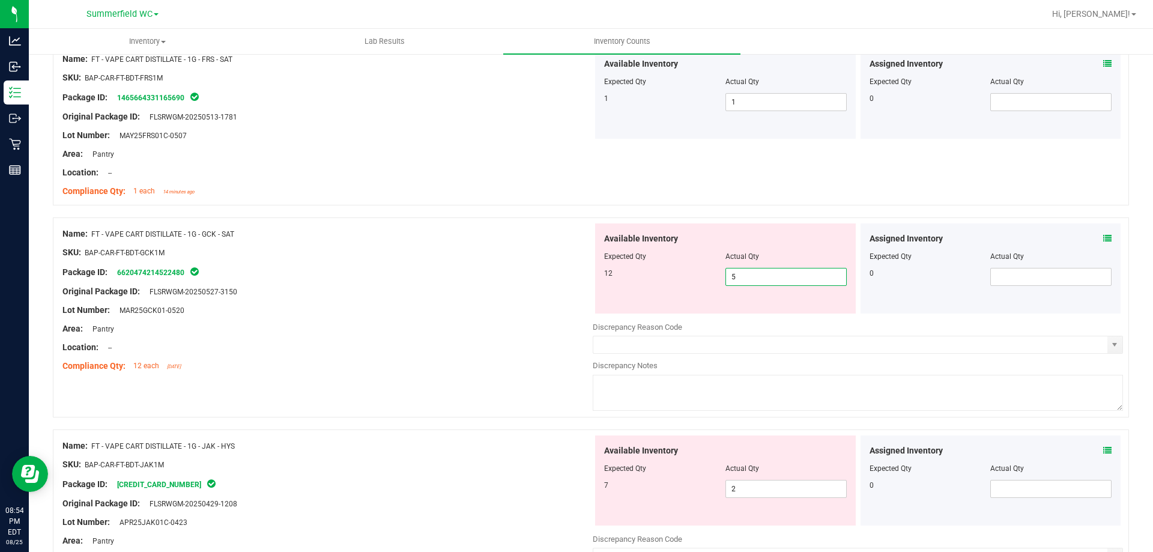
drag, startPoint x: 745, startPoint y: 273, endPoint x: 649, endPoint y: 259, distance: 97.0
click at [666, 270] on div "12 5 5" at bounding box center [725, 277] width 243 height 18
type input "12"
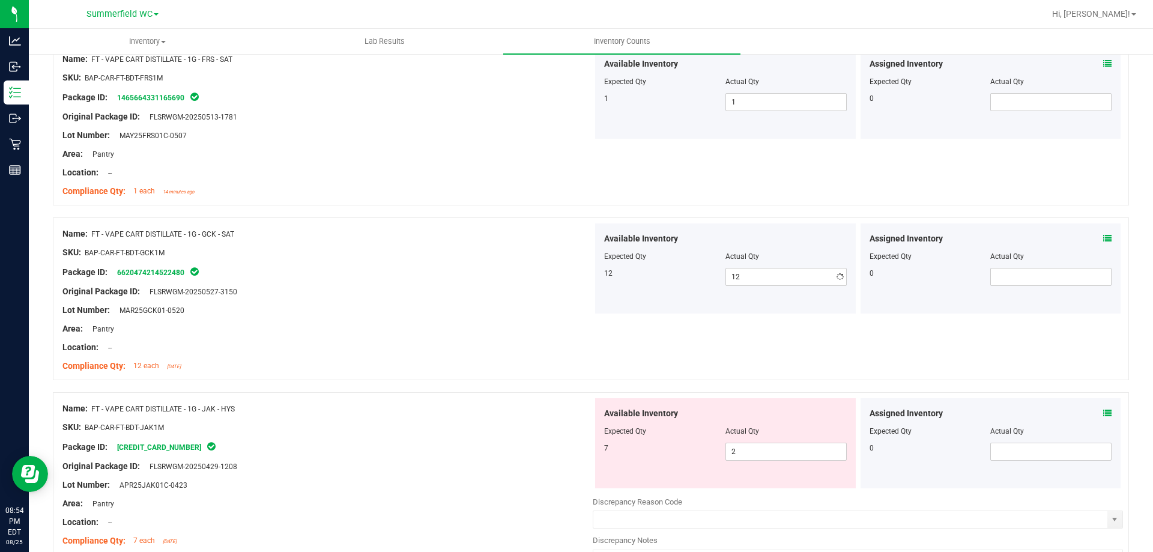
click at [534, 271] on div "Package ID: 6620474214522480" at bounding box center [327, 272] width 530 height 14
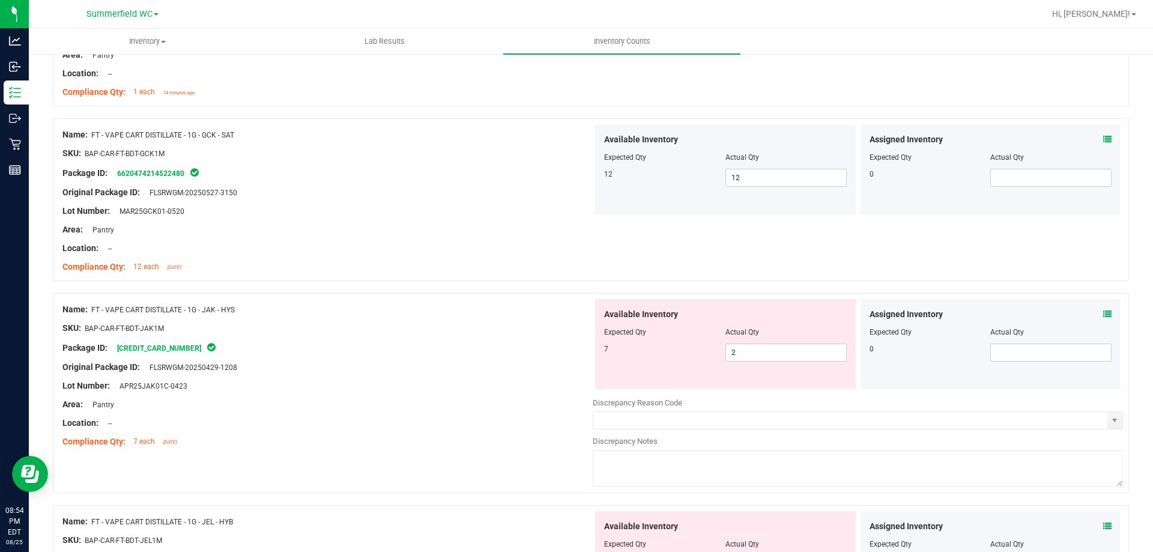
scroll to position [1321, 0]
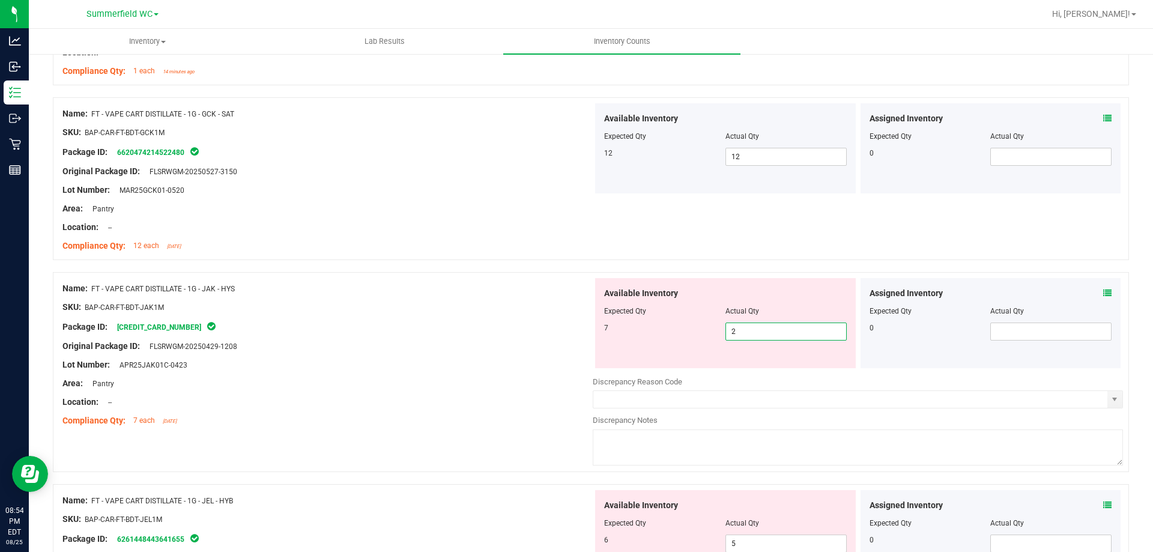
drag, startPoint x: 743, startPoint y: 327, endPoint x: 659, endPoint y: 318, distance: 85.1
click at [665, 323] on div "7 2 2" at bounding box center [725, 331] width 243 height 18
type input "7"
click at [495, 373] on div at bounding box center [327, 374] width 530 height 6
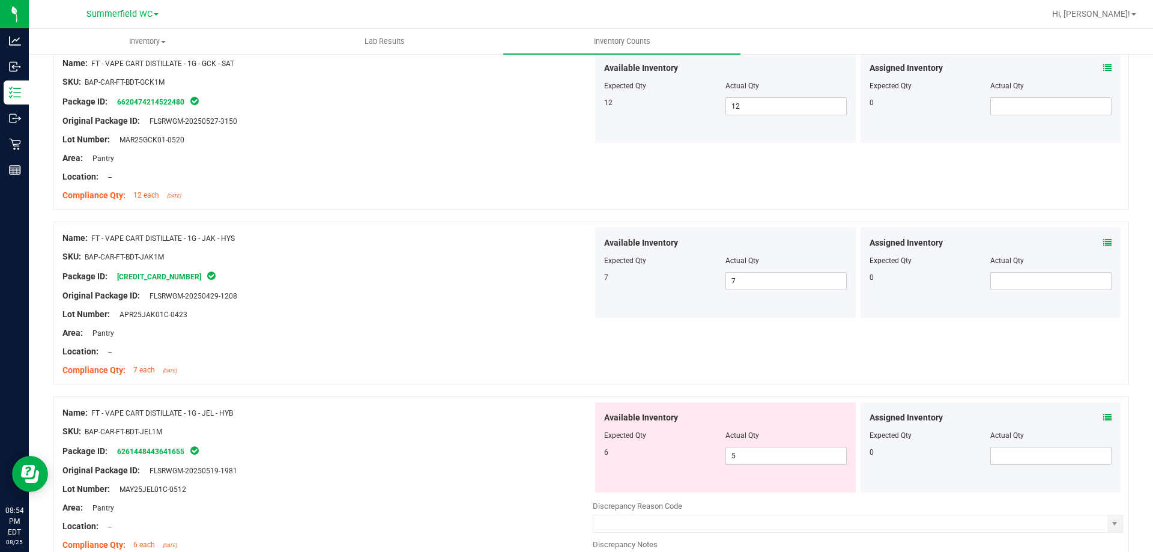
scroll to position [1441, 0]
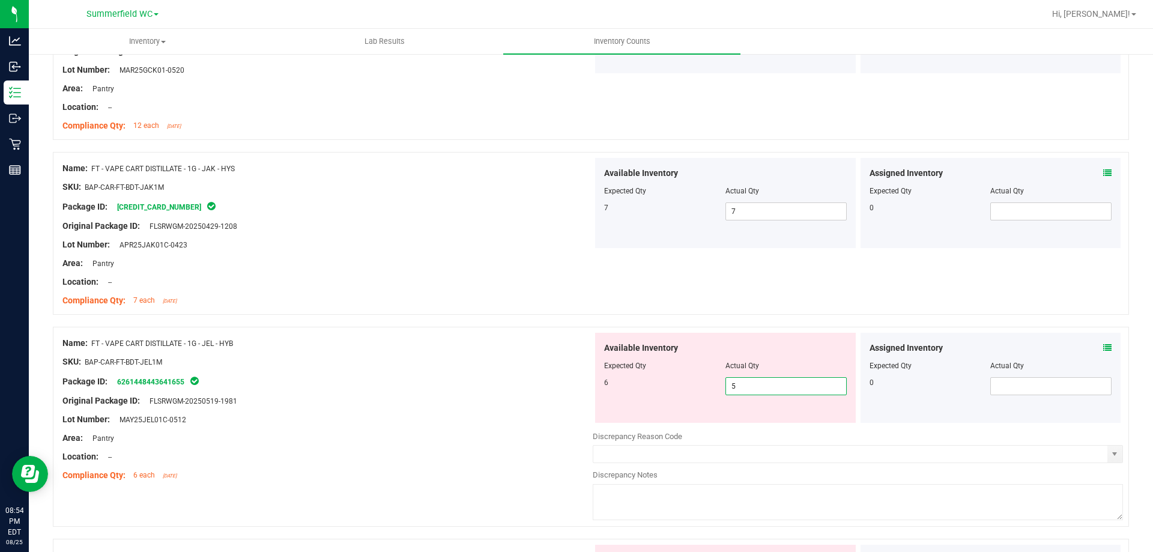
drag, startPoint x: 737, startPoint y: 385, endPoint x: 574, endPoint y: 366, distance: 164.3
click at [593, 373] on div "Available Inventory Expected Qty Actual Qty 6 5 5" at bounding box center [725, 378] width 265 height 90
type input "6"
click at [492, 357] on div "SKU: BAP-CAR-FT-BDT-JEL1M" at bounding box center [327, 361] width 530 height 13
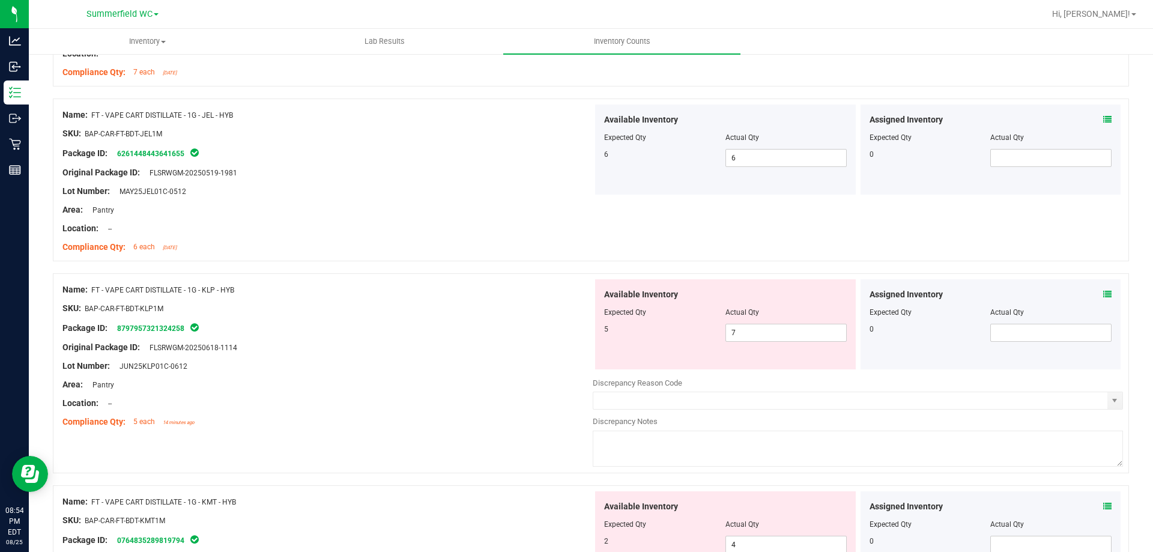
scroll to position [1681, 0]
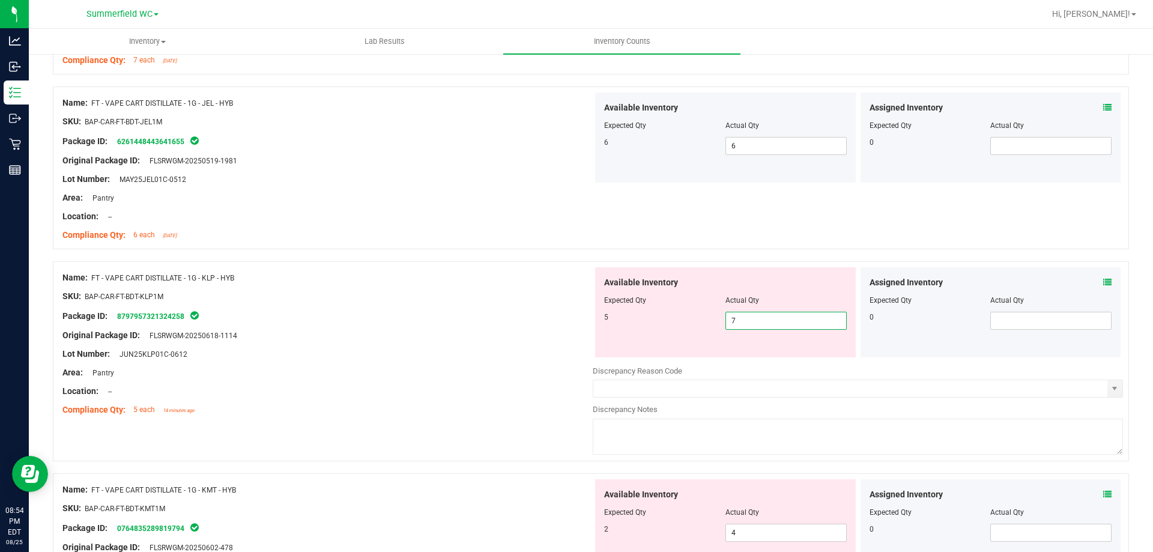
drag, startPoint x: 749, startPoint y: 321, endPoint x: 596, endPoint y: 300, distance: 155.1
click at [610, 306] on div "Available Inventory Expected Qty Actual Qty 5 7 7" at bounding box center [725, 312] width 261 height 90
type input "5"
click at [482, 289] on div at bounding box center [327, 287] width 530 height 6
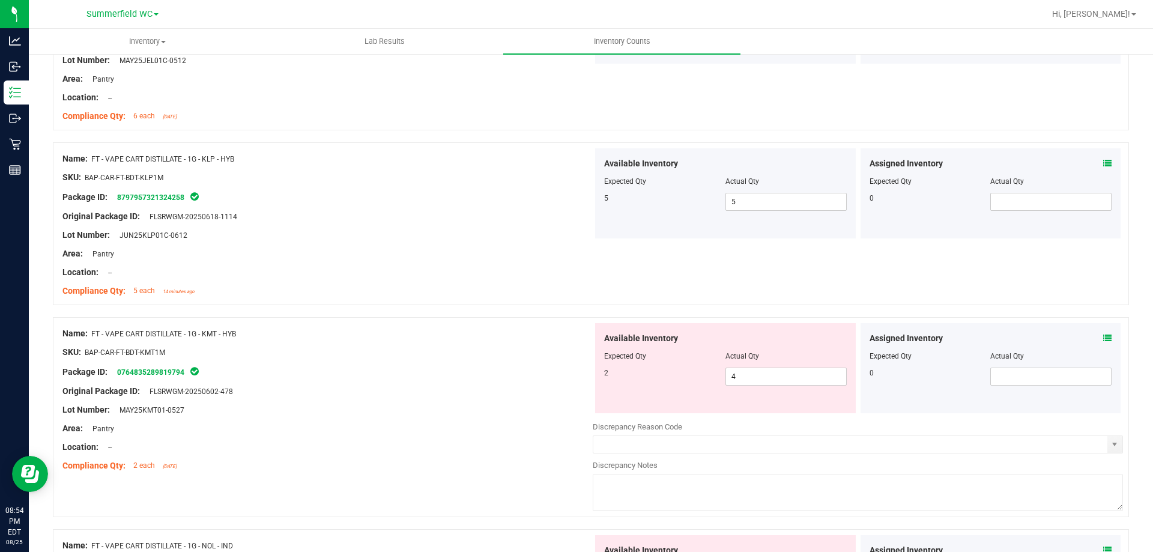
scroll to position [1801, 0]
drag, startPoint x: 748, startPoint y: 367, endPoint x: 701, endPoint y: 367, distance: 46.8
click at [704, 367] on div "2 4 4" at bounding box center [725, 375] width 243 height 18
type input "2"
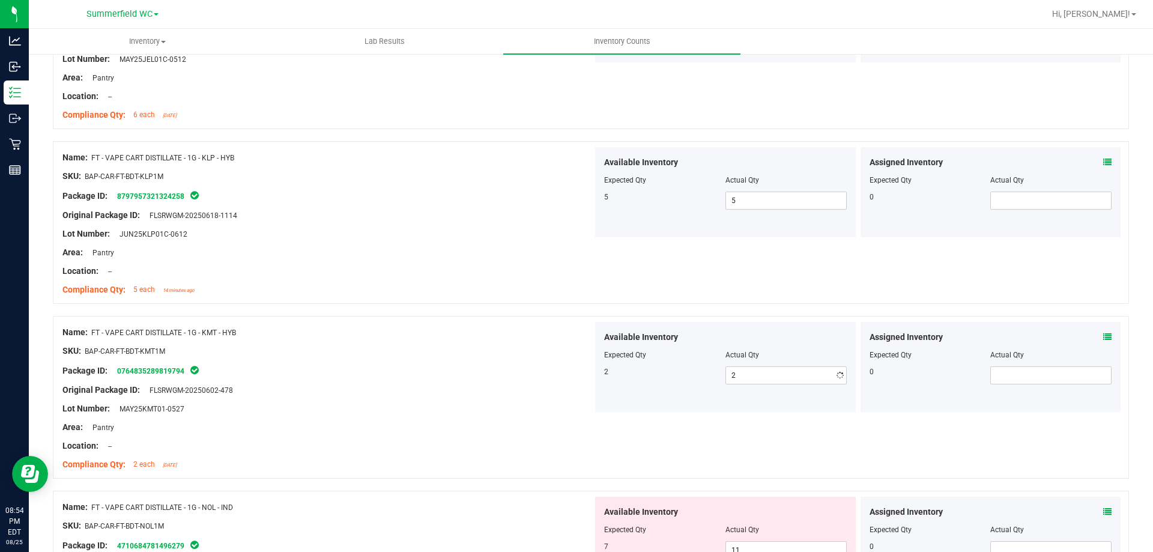
click at [474, 340] on div at bounding box center [327, 342] width 530 height 6
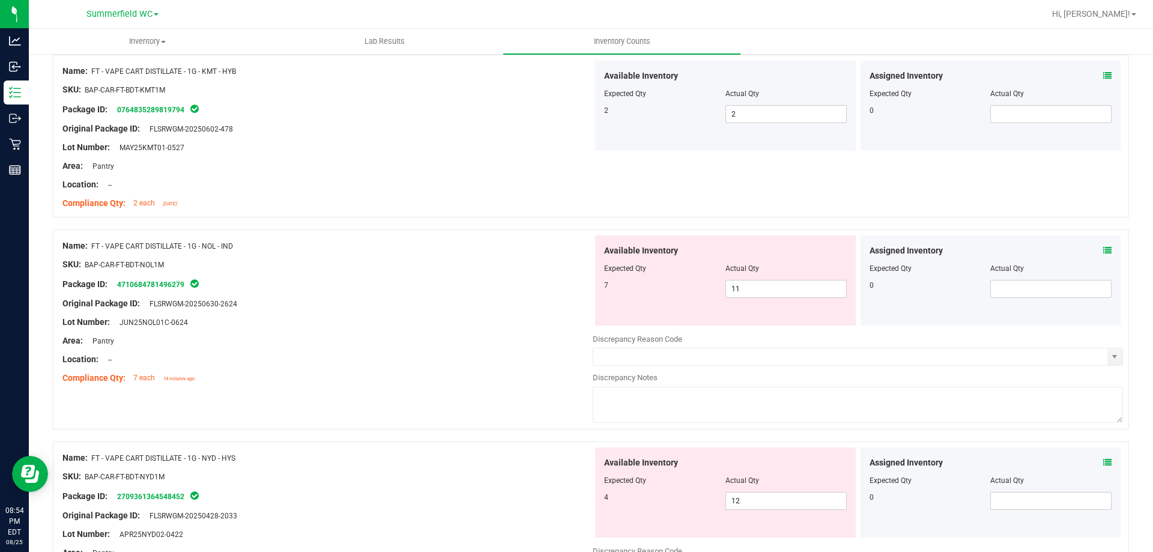
scroll to position [2041, 0]
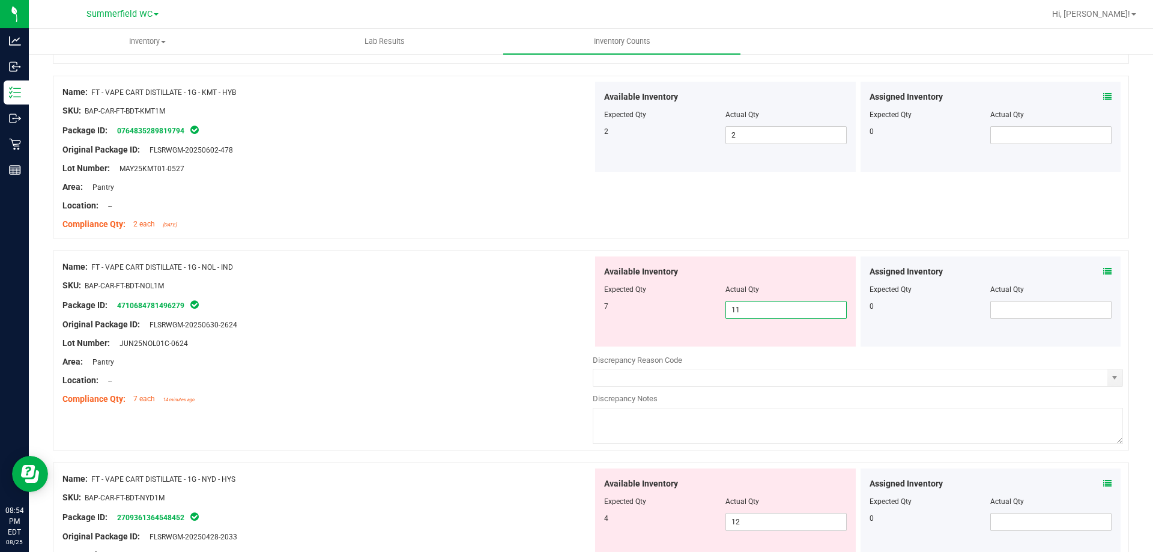
drag, startPoint x: 750, startPoint y: 307, endPoint x: 642, endPoint y: 297, distance: 107.9
click at [644, 299] on div "Available Inventory Expected Qty Actual Qty 7 11 11" at bounding box center [725, 301] width 261 height 90
type input "7"
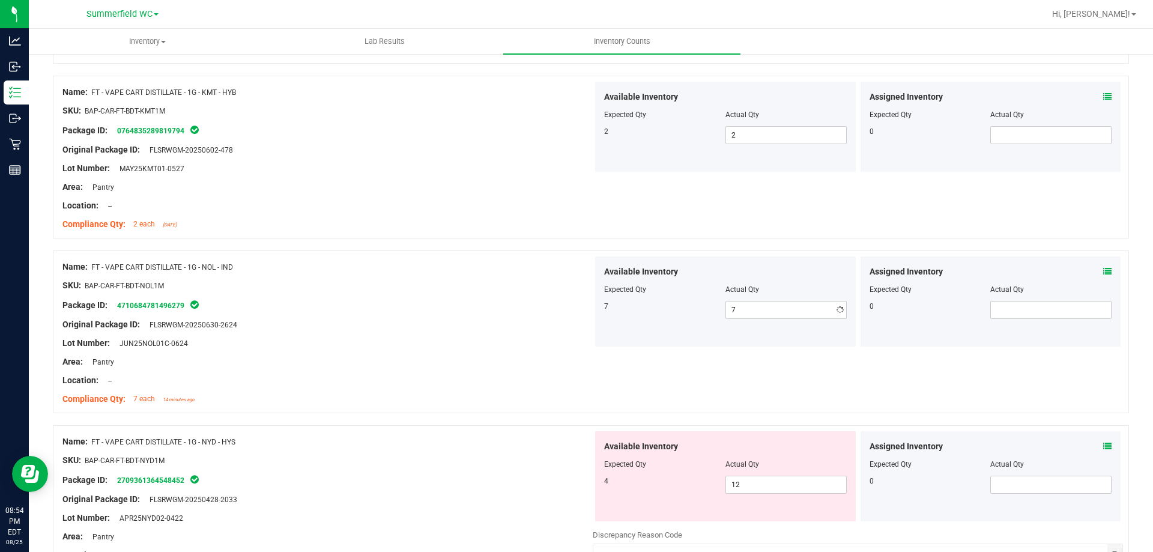
click at [475, 291] on div "SKU: BAP-CAR-FT-BDT-NOL1M" at bounding box center [327, 285] width 530 height 13
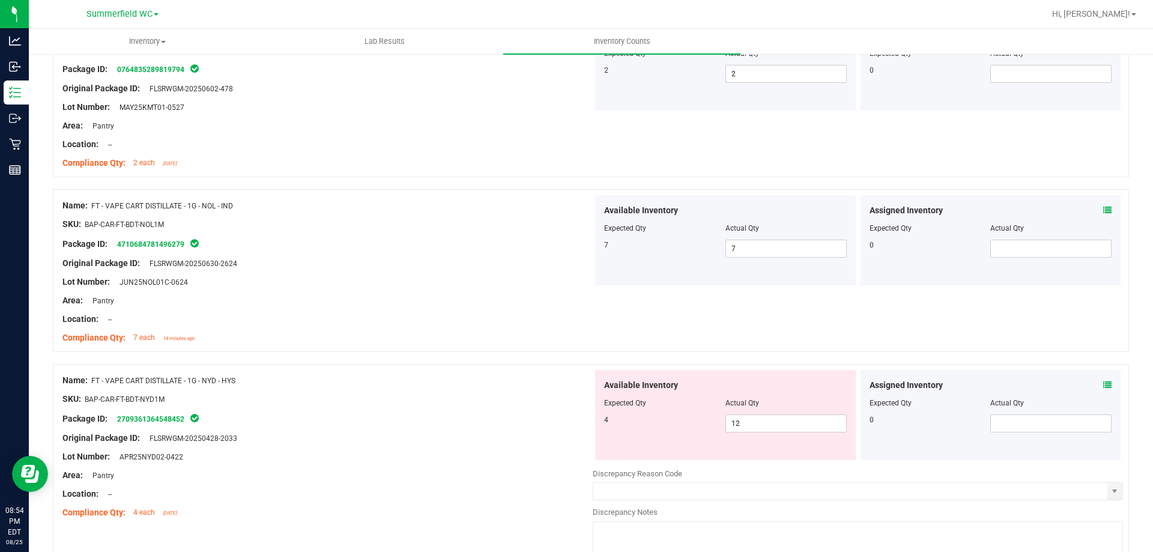
scroll to position [2161, 0]
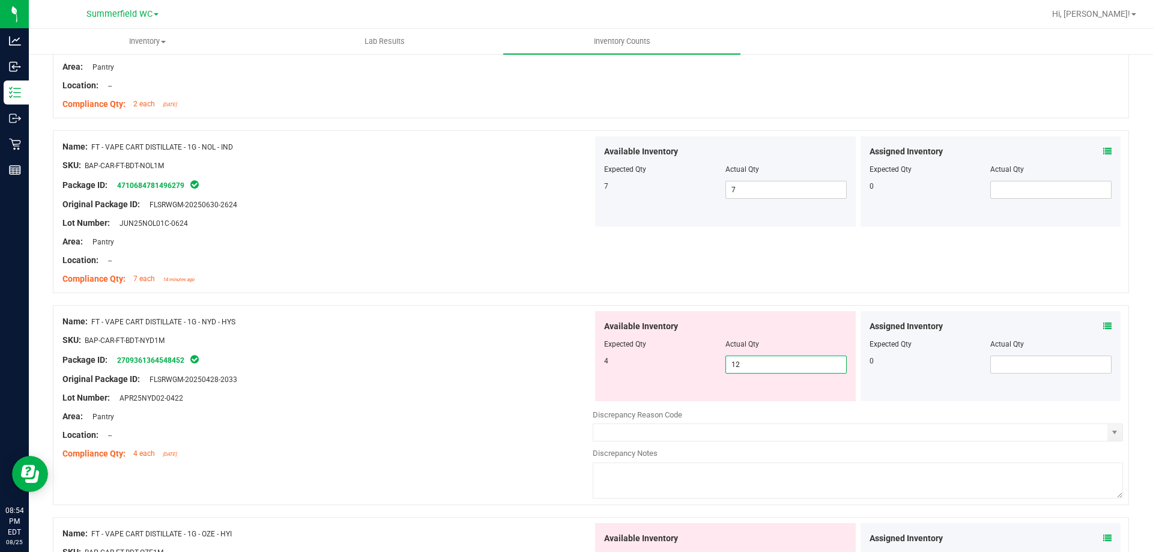
drag, startPoint x: 741, startPoint y: 366, endPoint x: 561, endPoint y: 354, distance: 179.9
click at [576, 355] on div "Name: FT - VAPE CART DISTILLATE - 1G - NYD - HYS SKU: BAP-CAR-FT-BDT-NYD1M Pack…" at bounding box center [591, 405] width 1076 height 200
type input "4"
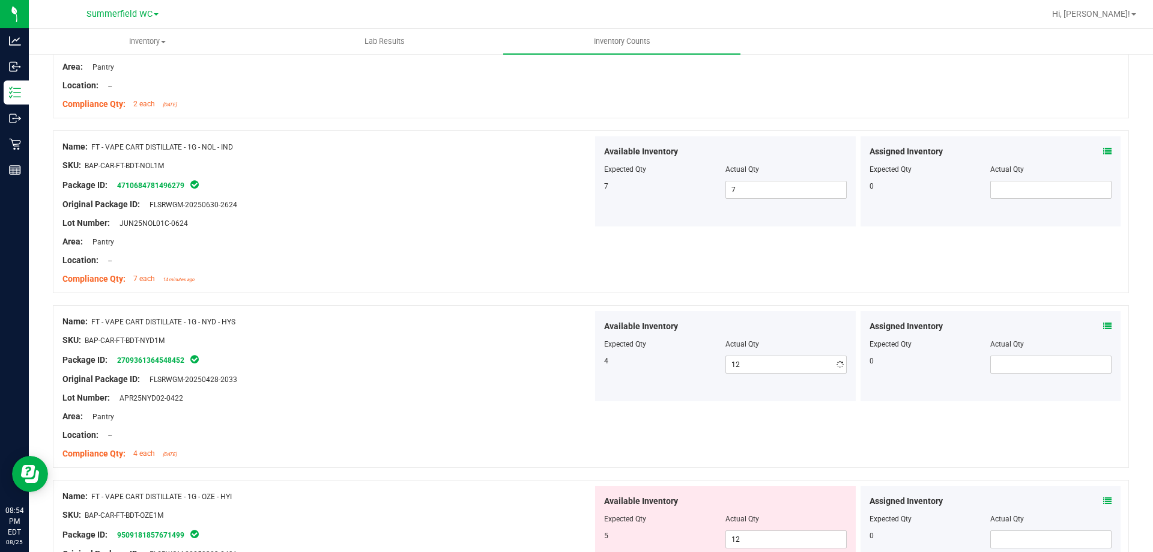
type input "4"
drag, startPoint x: 384, startPoint y: 326, endPoint x: 459, endPoint y: 326, distance: 75.0
click at [385, 325] on div "Name: FT - VAPE CART DISTILLATE - 1G - NYD - HYS" at bounding box center [327, 321] width 530 height 13
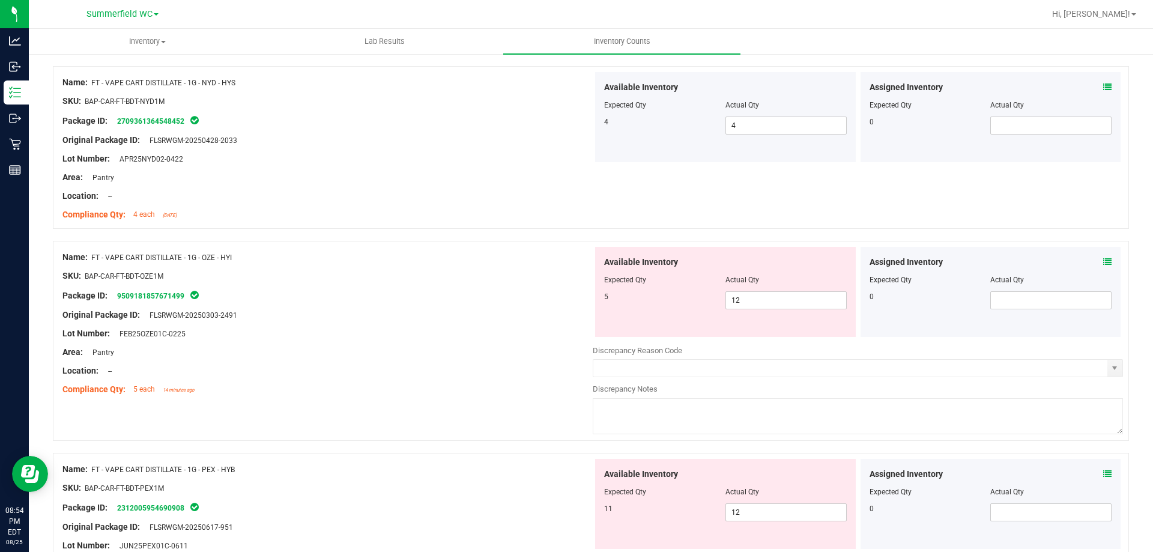
scroll to position [2461, 0]
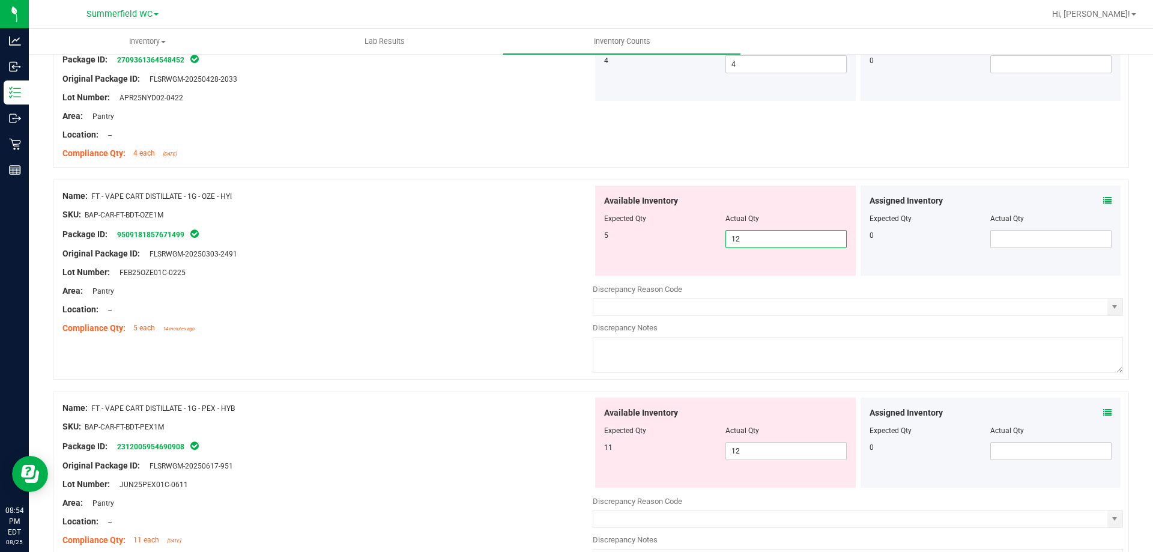
drag, startPoint x: 744, startPoint y: 238, endPoint x: 600, endPoint y: 231, distance: 144.3
click at [610, 235] on div "5 12 12" at bounding box center [725, 239] width 243 height 18
type input "5"
click at [453, 277] on div "Lot Number: FEB25OZE01C-0225" at bounding box center [327, 272] width 530 height 13
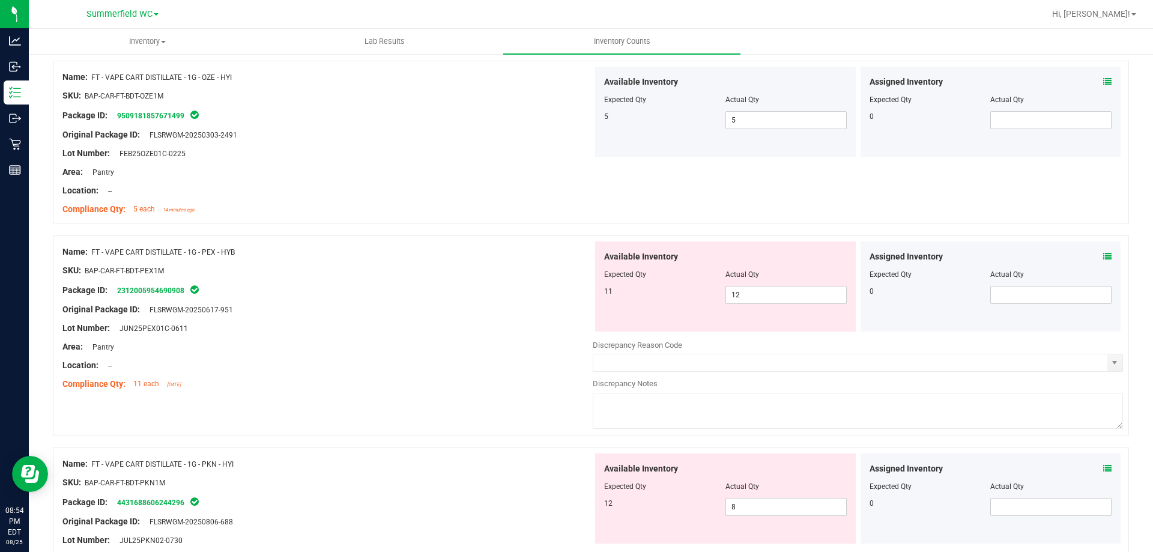
scroll to position [2581, 0]
drag, startPoint x: 745, startPoint y: 293, endPoint x: 577, endPoint y: 277, distance: 168.8
click at [622, 280] on div "Available Inventory Expected Qty Actual Qty 11 12 12" at bounding box center [725, 285] width 261 height 90
type input "11"
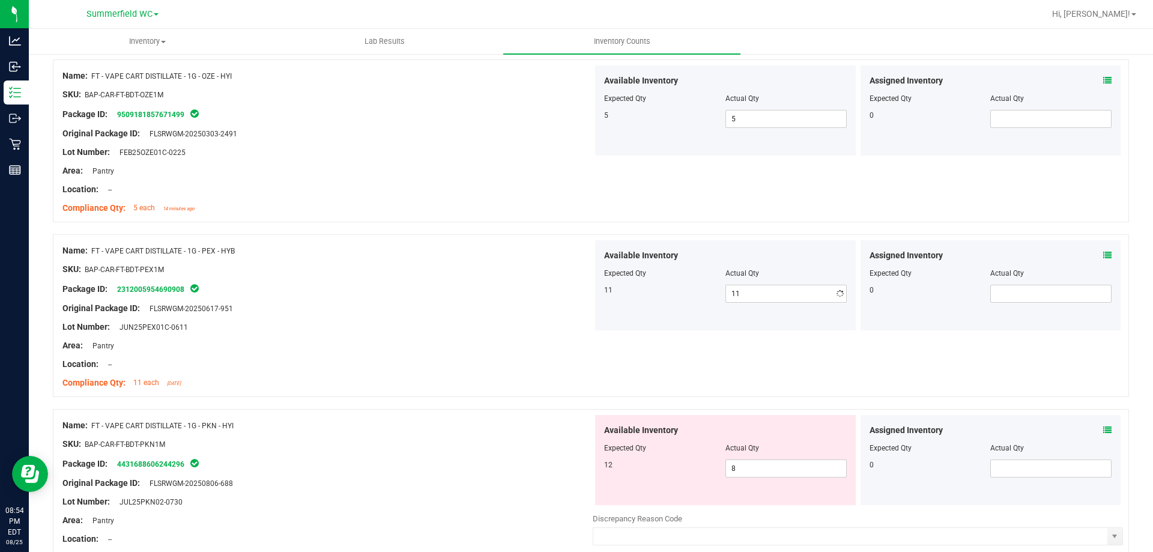
click at [472, 291] on div "Package ID: 2312005954690908" at bounding box center [327, 289] width 530 height 14
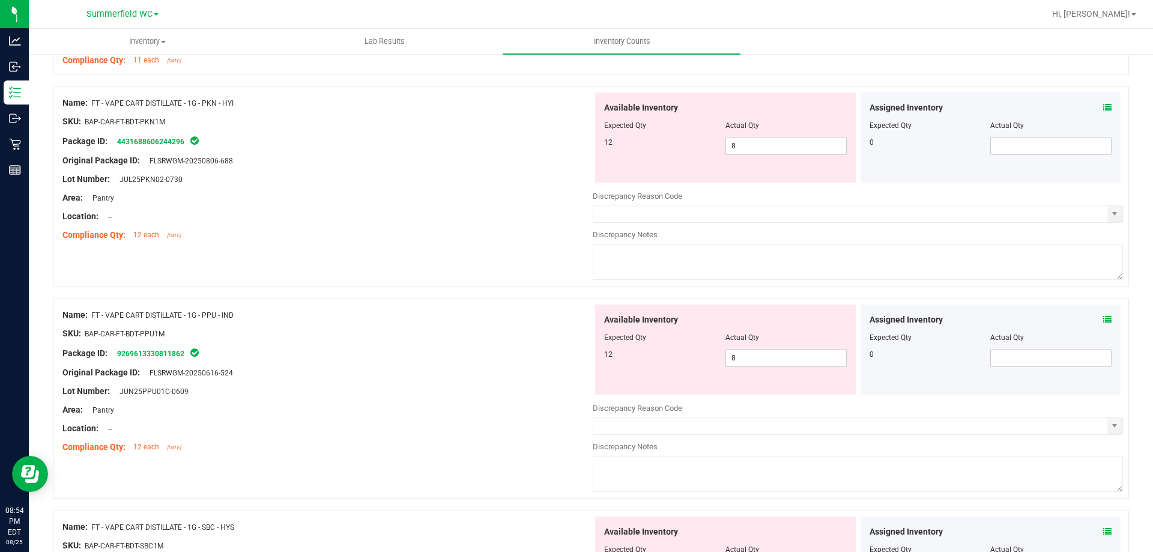
scroll to position [2762, 0]
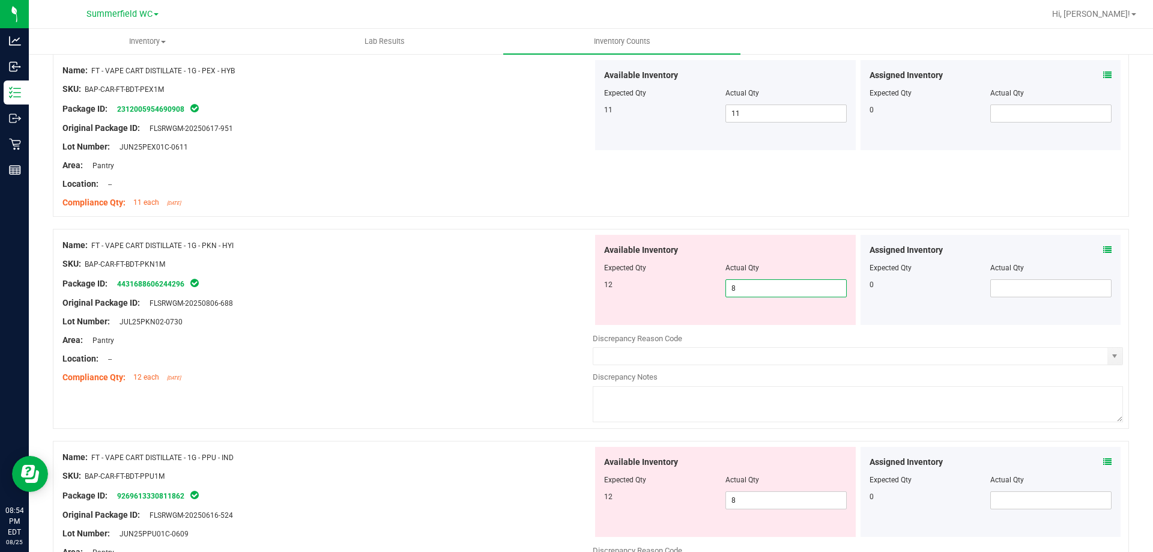
drag, startPoint x: 737, startPoint y: 286, endPoint x: 665, endPoint y: 280, distance: 72.9
click at [669, 283] on div "12 8 8" at bounding box center [725, 288] width 243 height 18
type input "12"
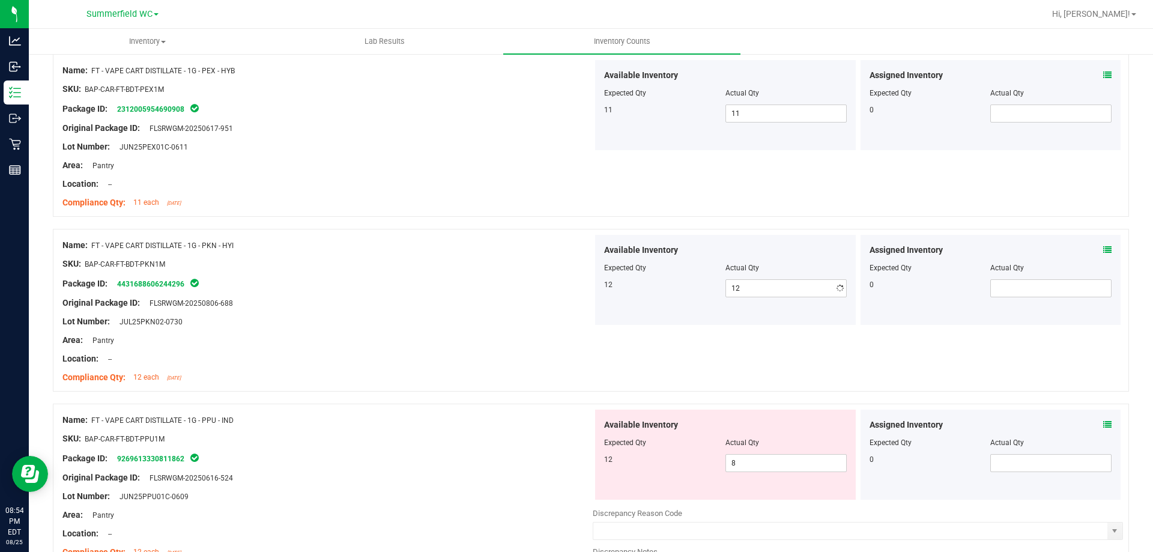
click at [438, 301] on div "Original Package ID: FLSRWGM-20250806-688" at bounding box center [327, 303] width 530 height 13
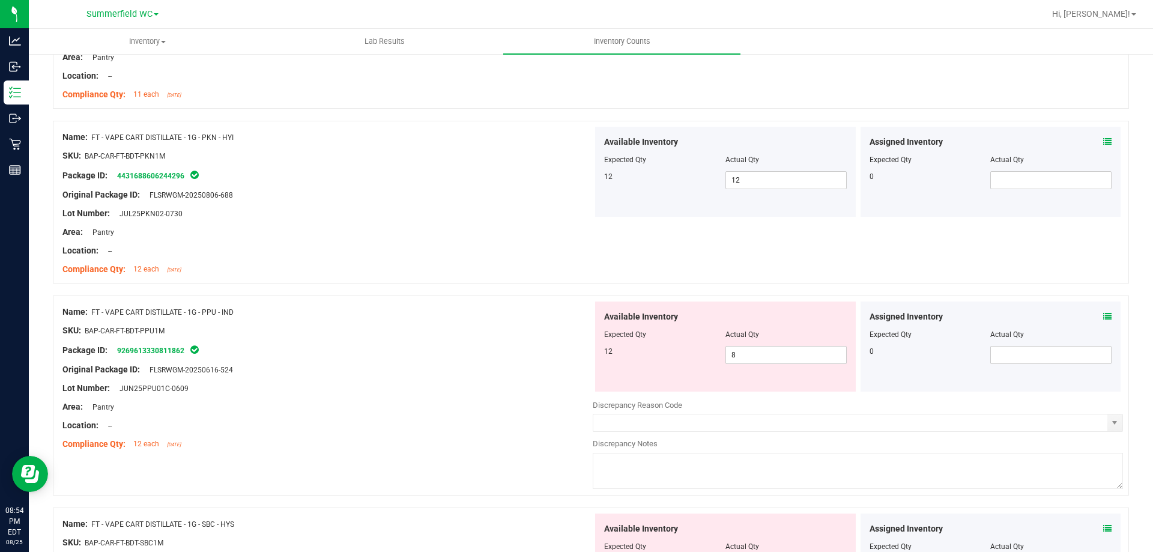
scroll to position [2882, 0]
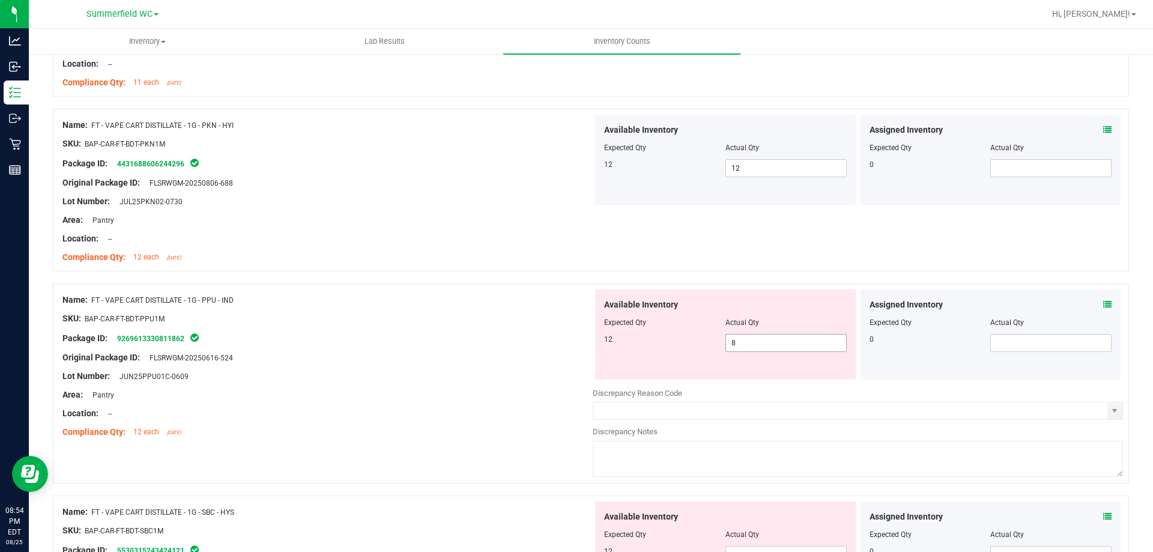
drag, startPoint x: 705, startPoint y: 343, endPoint x: 620, endPoint y: 338, distance: 85.4
click at [620, 338] on div "12 8 8" at bounding box center [725, 343] width 243 height 18
type input "12"
click at [488, 335] on div "Package ID: 9269613330811862" at bounding box center [327, 338] width 530 height 14
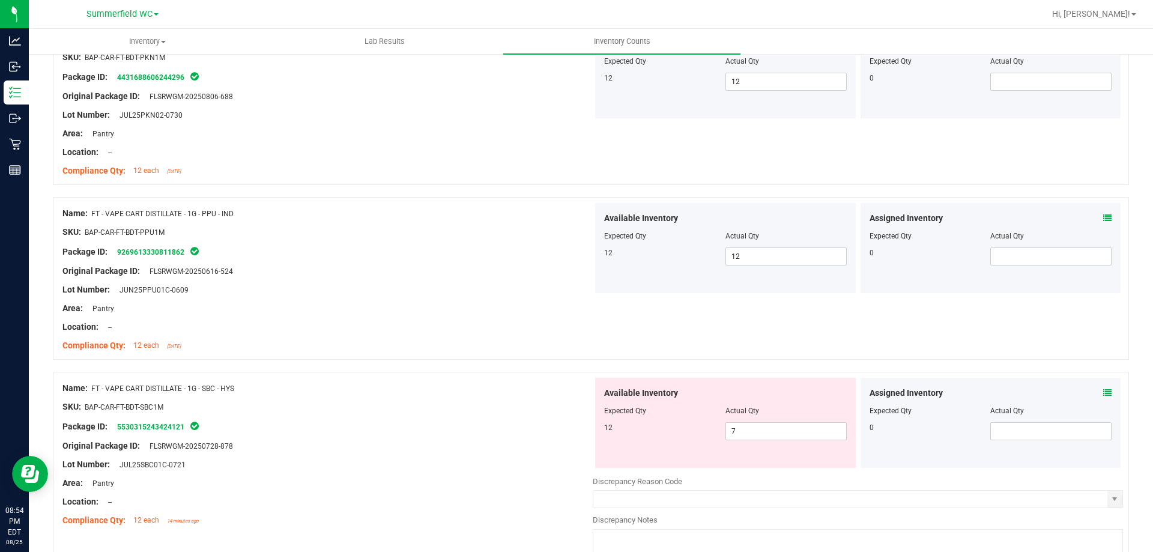
scroll to position [3062, 0]
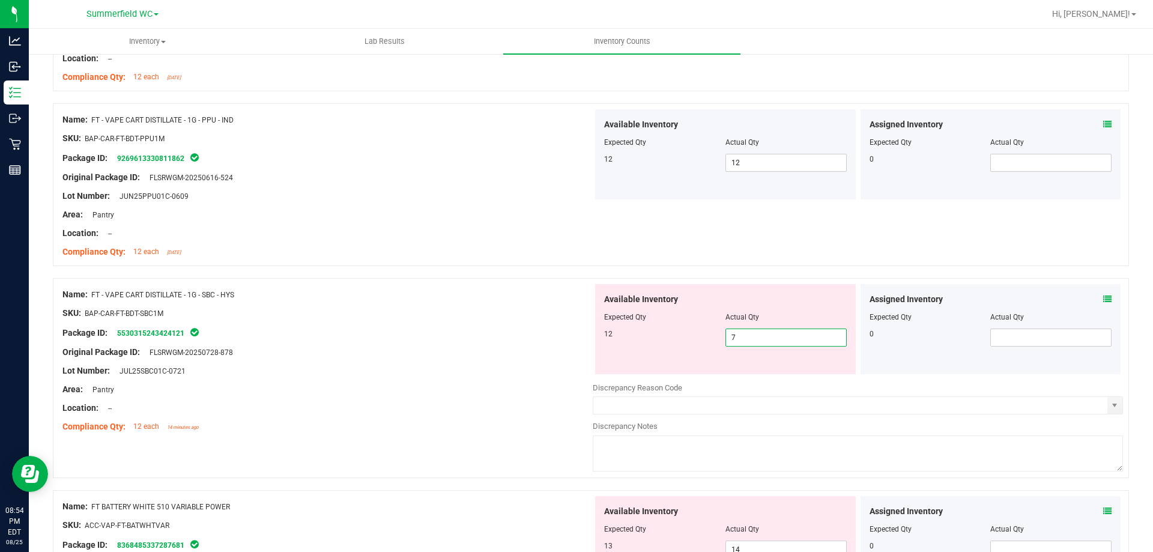
drag, startPoint x: 752, startPoint y: 339, endPoint x: 615, endPoint y: 327, distance: 138.1
click at [615, 328] on div "12 7 7" at bounding box center [725, 337] width 243 height 18
type input "12"
click at [474, 347] on div "Original Package ID: FLSRWGM-20250728-878" at bounding box center [327, 352] width 530 height 13
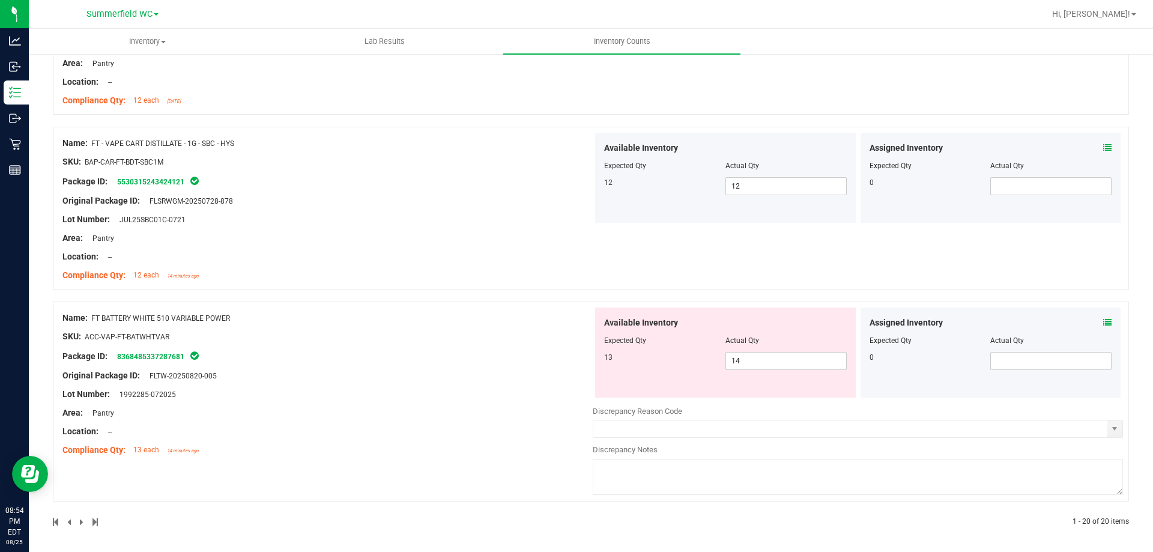
scroll to position [3215, 0]
drag, startPoint x: 723, startPoint y: 356, endPoint x: 619, endPoint y: 338, distance: 105.4
click at [626, 342] on div "Available Inventory Expected Qty Actual Qty 13 14 14" at bounding box center [725, 350] width 261 height 90
type input "13"
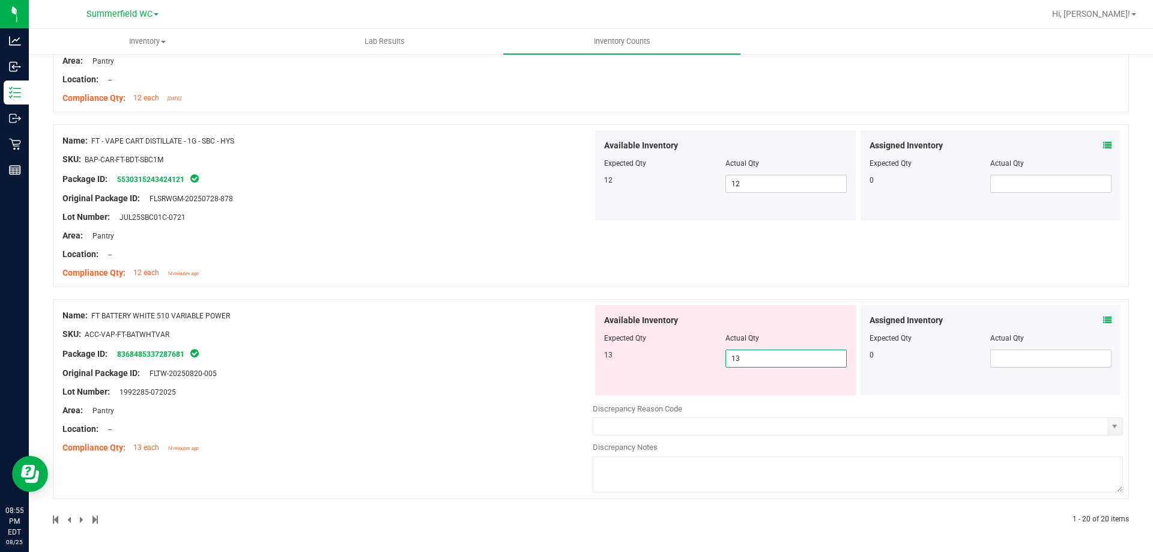
click at [462, 349] on div "Name: FT BATTERY WHITE 510 VARIABLE POWER SKU: ACC-VAP-FT-BATWHTVAR Package ID:…" at bounding box center [327, 381] width 530 height 153
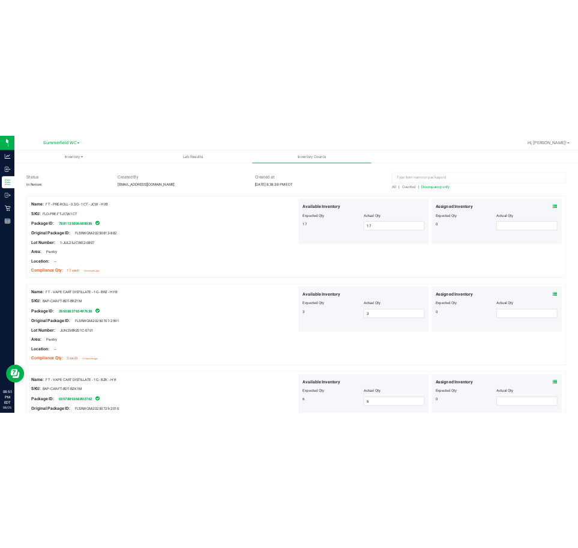
scroll to position [0, 0]
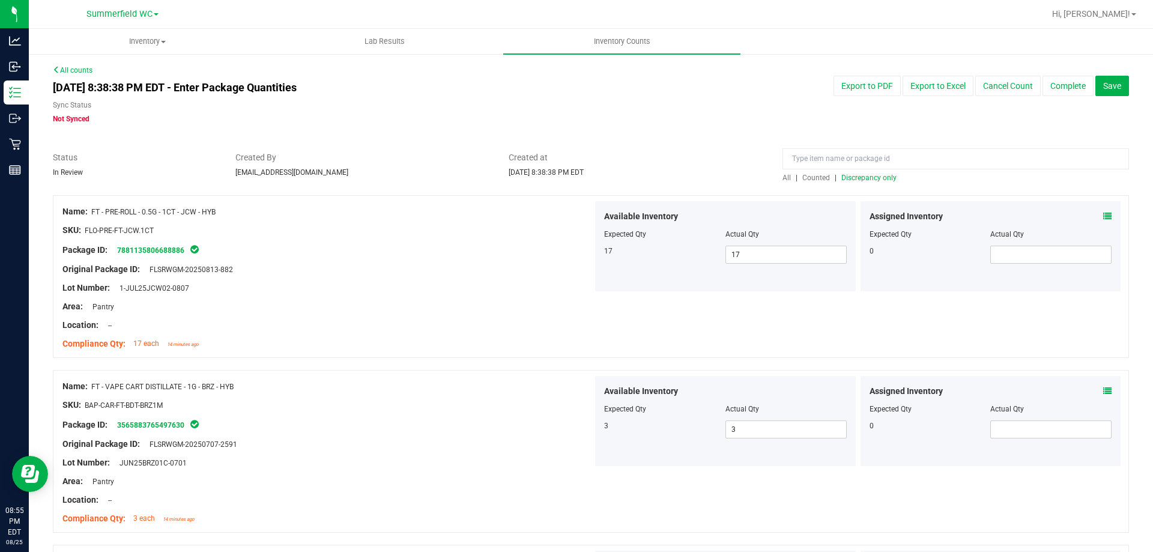
click at [854, 176] on span "Discrepancy only" at bounding box center [868, 177] width 55 height 8
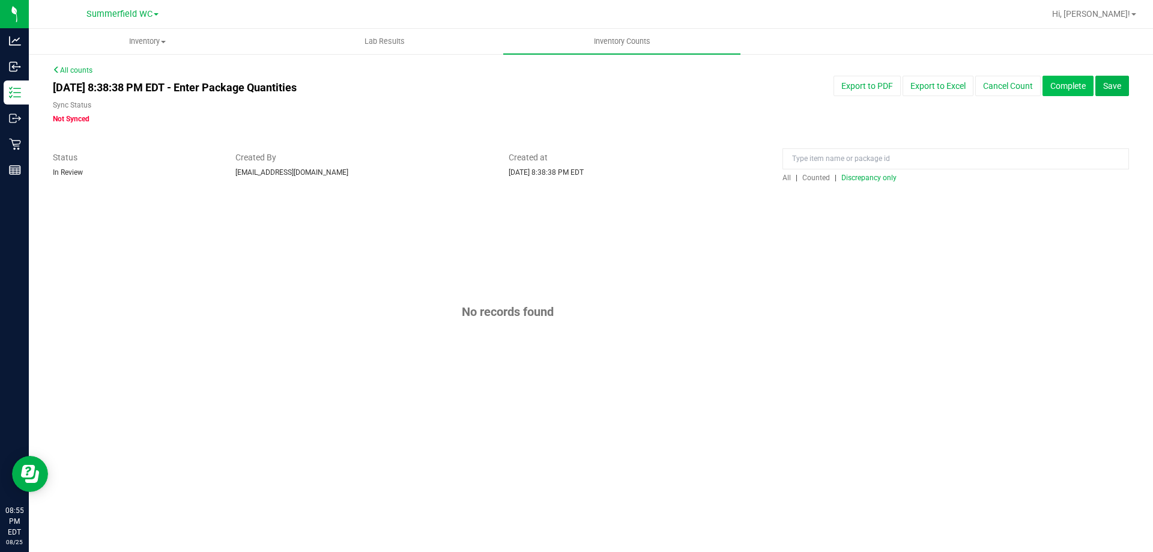
click at [1070, 87] on button "Complete" at bounding box center [1067, 86] width 51 height 20
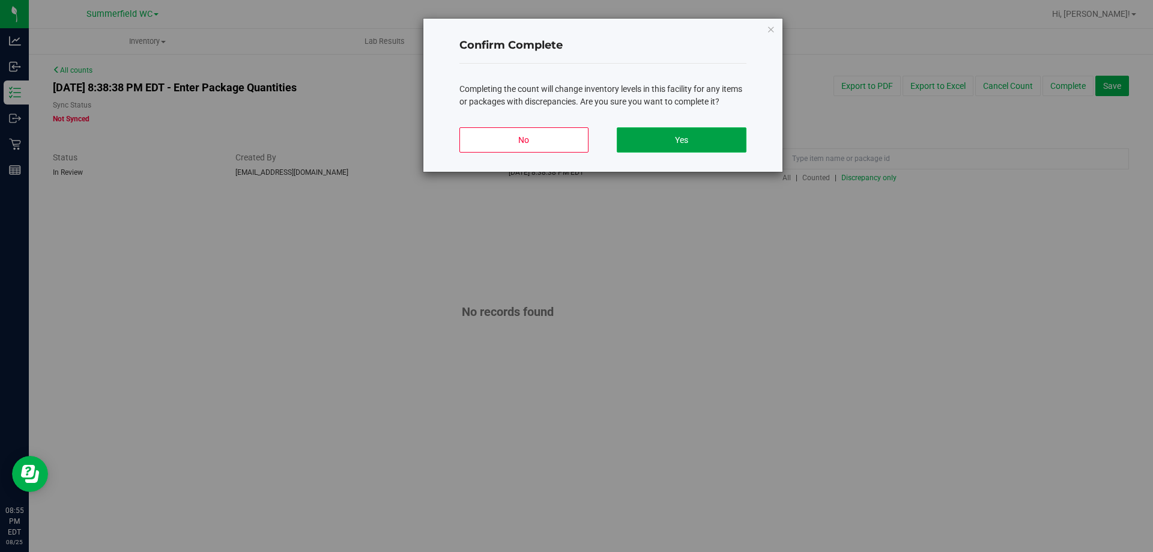
click at [729, 136] on button "Yes" at bounding box center [681, 139] width 129 height 25
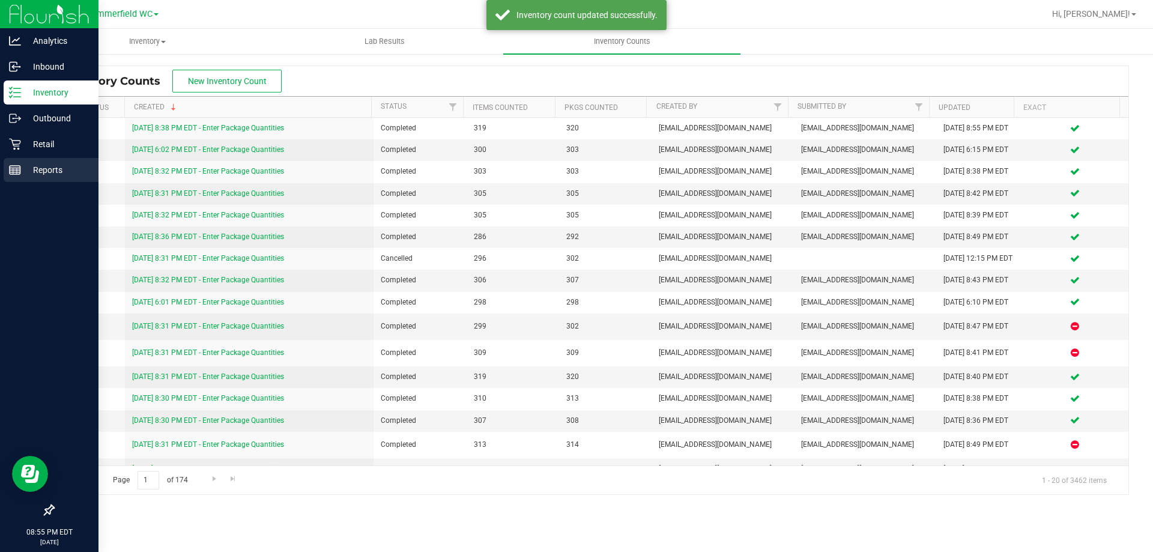
click at [43, 172] on p "Reports" at bounding box center [57, 170] width 72 height 14
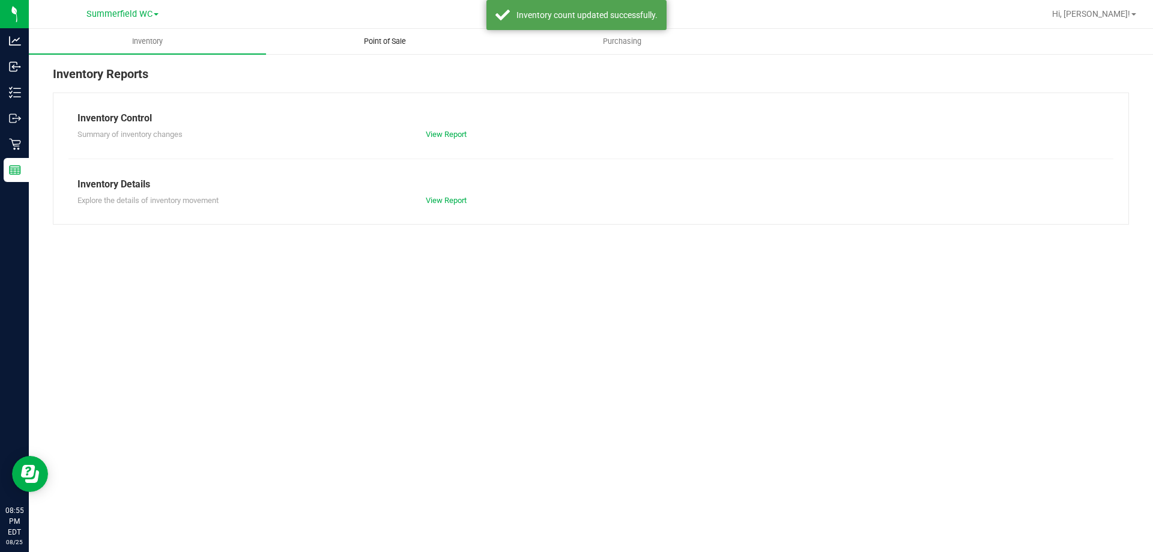
click at [376, 38] on span "Point of Sale" at bounding box center [385, 41] width 74 height 11
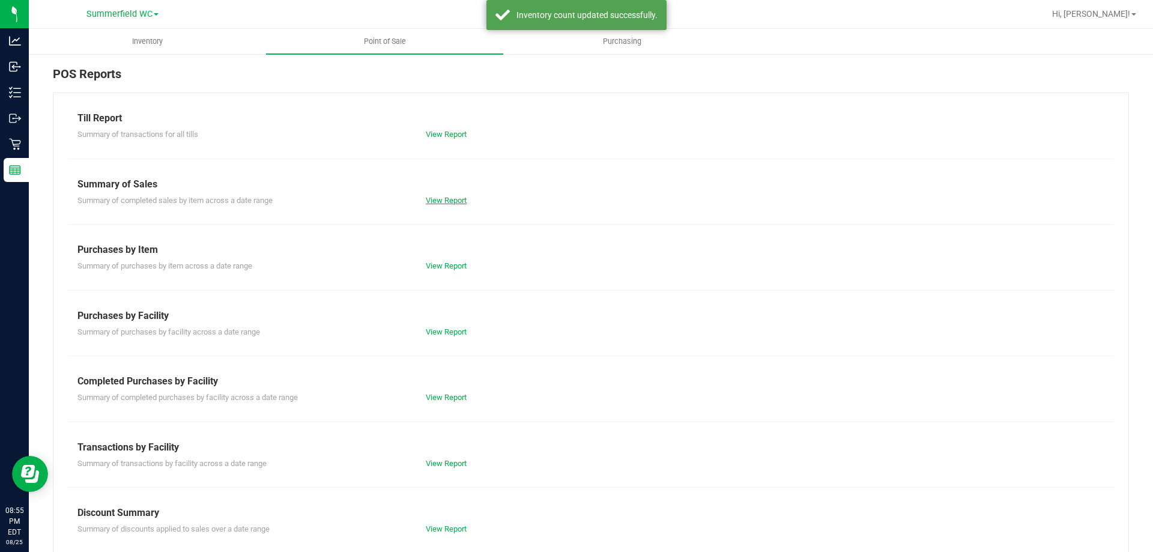
click at [456, 202] on link "View Report" at bounding box center [446, 200] width 41 height 9
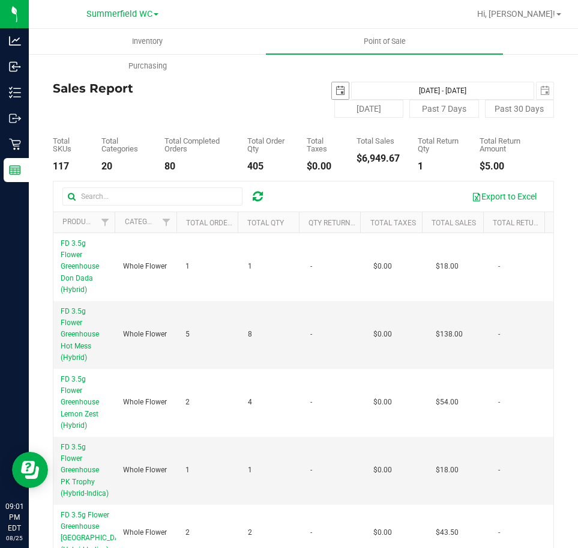
click at [342, 85] on span "select" at bounding box center [340, 90] width 17 height 17
click at [336, 89] on span "select" at bounding box center [341, 91] width 10 height 10
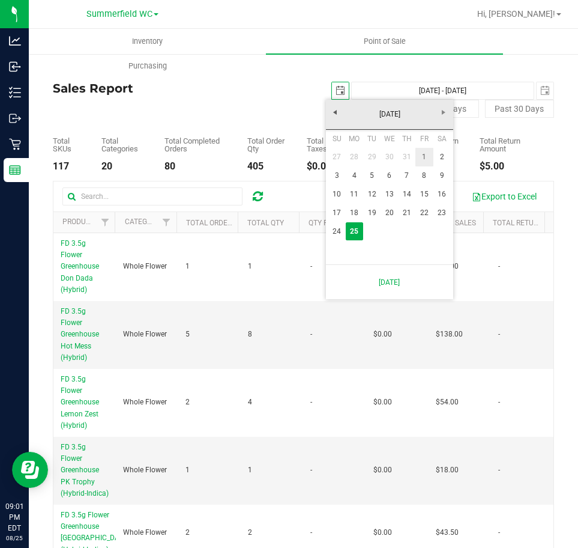
click at [427, 153] on link "1" at bounding box center [423, 157] width 17 height 19
type input "[DATE]"
type input "[DATE] - [DATE]"
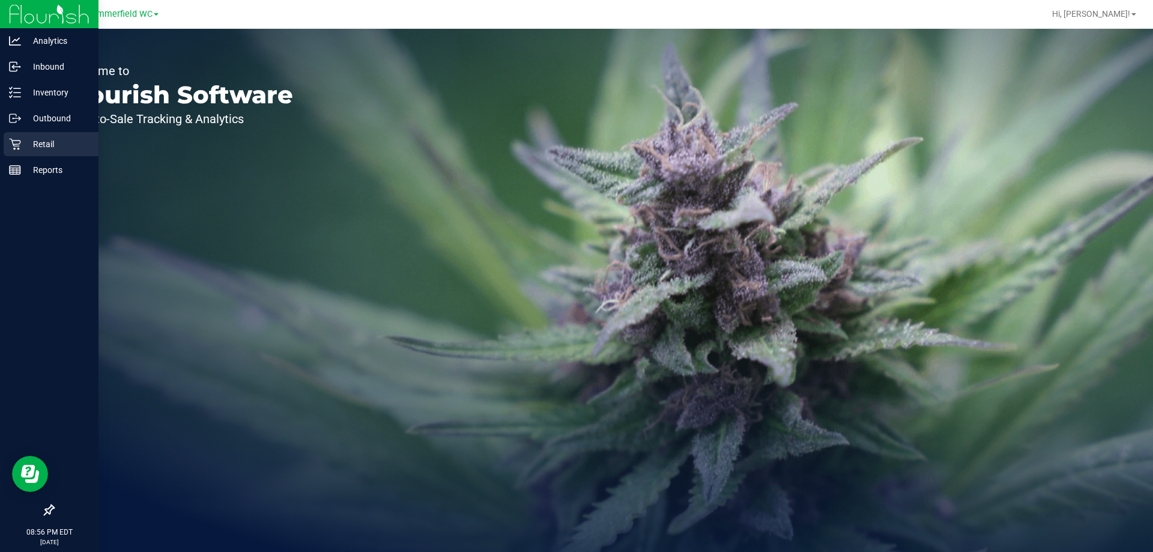
click at [26, 143] on p "Retail" at bounding box center [57, 144] width 72 height 14
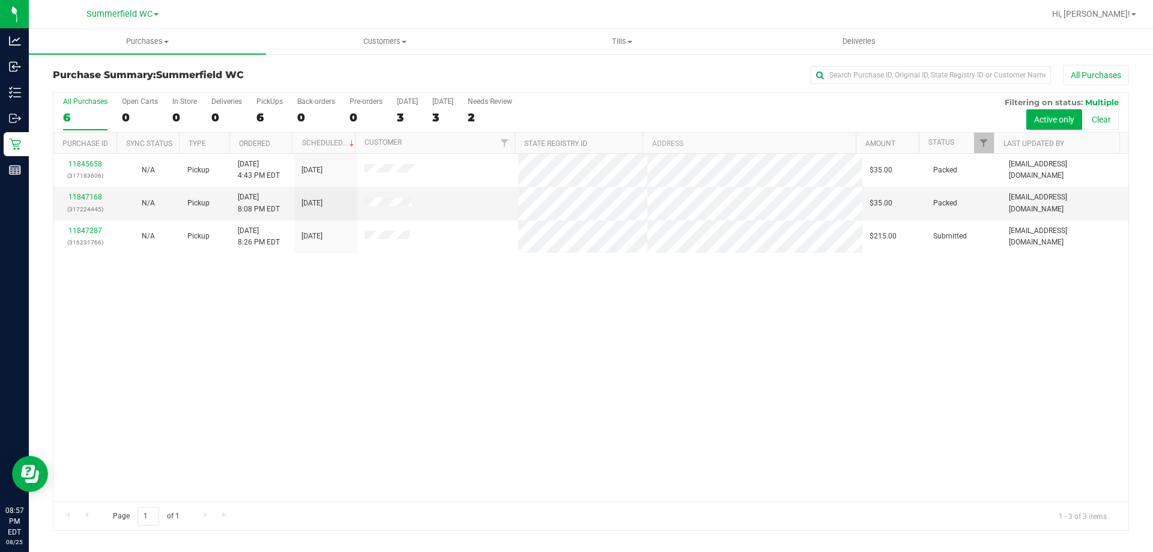
click at [416, 333] on div "11845658 (317183606) N/A Pickup 8/25/2025 4:43 PM EDT 8/26/2025 $35.00 Packed s…" at bounding box center [590, 328] width 1075 height 348
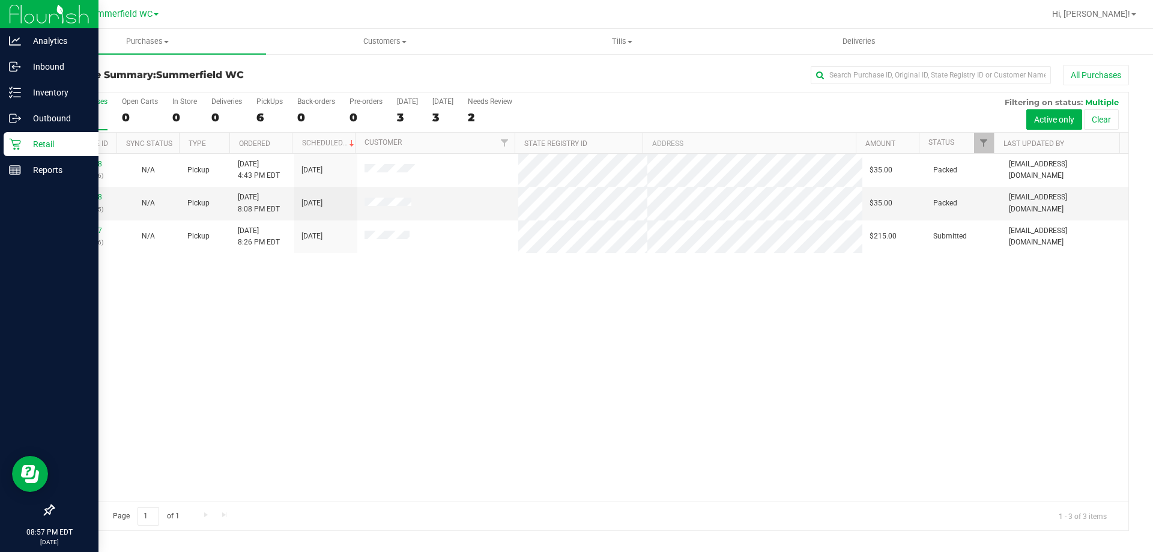
click at [17, 138] on icon at bounding box center [15, 144] width 12 height 12
click at [41, 172] on p "Reports" at bounding box center [57, 170] width 72 height 14
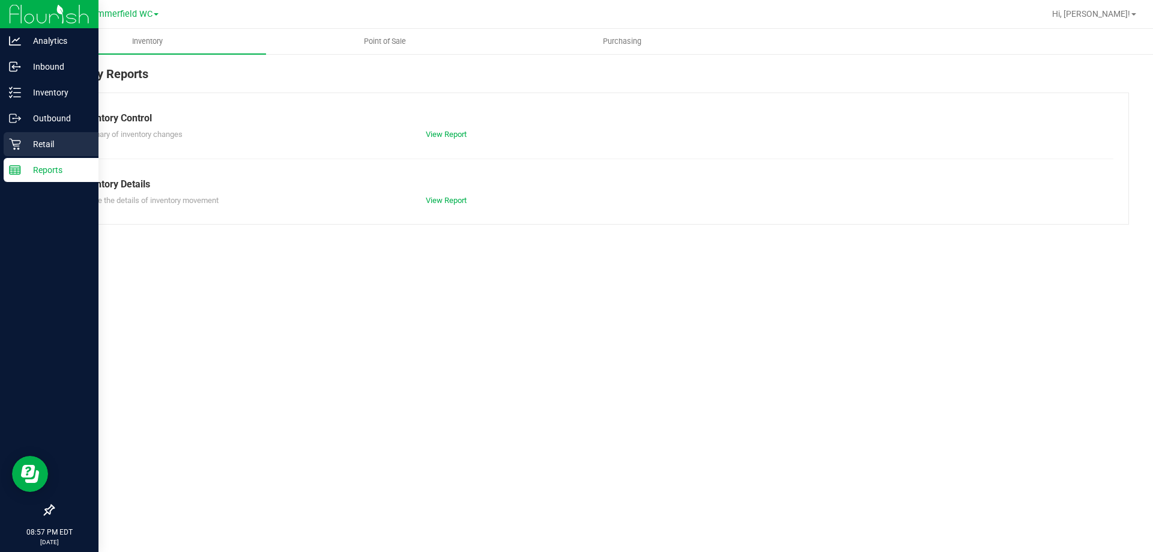
click at [56, 146] on p "Retail" at bounding box center [57, 144] width 72 height 14
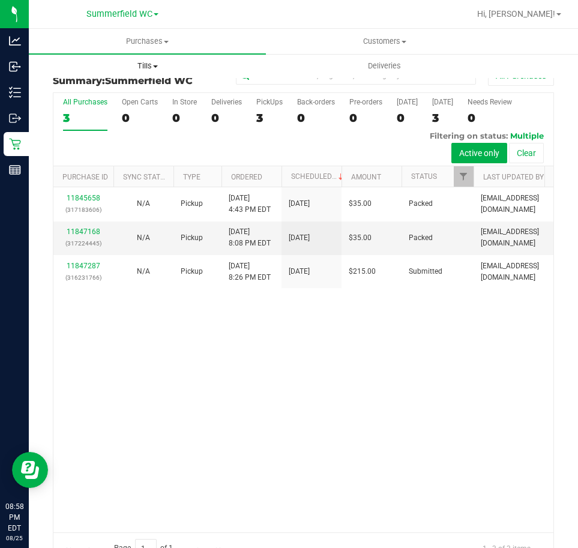
click at [153, 58] on uib-tab-heading "Tills Manage tills Reconcile e-payments" at bounding box center [147, 66] width 236 height 24
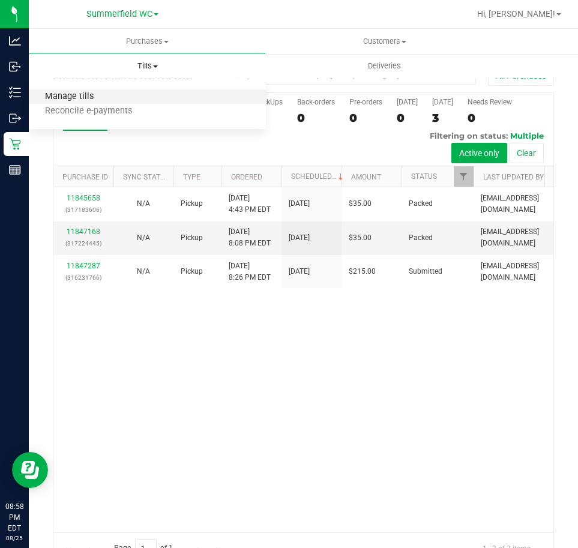
click at [65, 93] on span "Manage tills" at bounding box center [69, 97] width 81 height 10
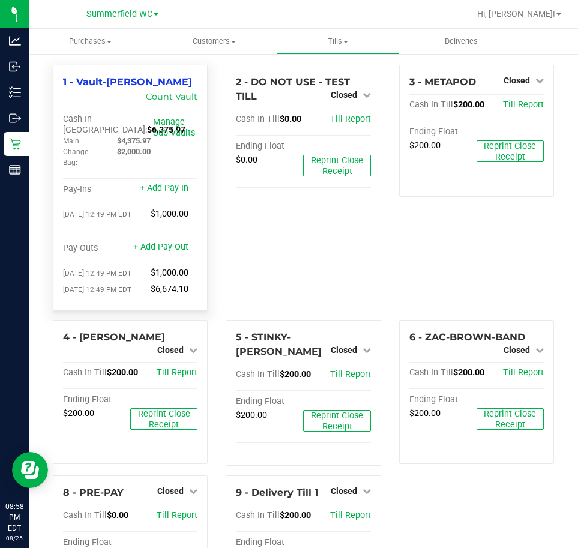
drag, startPoint x: 109, startPoint y: 130, endPoint x: 64, endPoint y: 128, distance: 45.1
click at [64, 128] on div "Cash In Vault: $6,375.97" at bounding box center [108, 125] width 90 height 22
copy span "$6,375.97"
click at [337, 36] on span "Tills" at bounding box center [338, 41] width 122 height 11
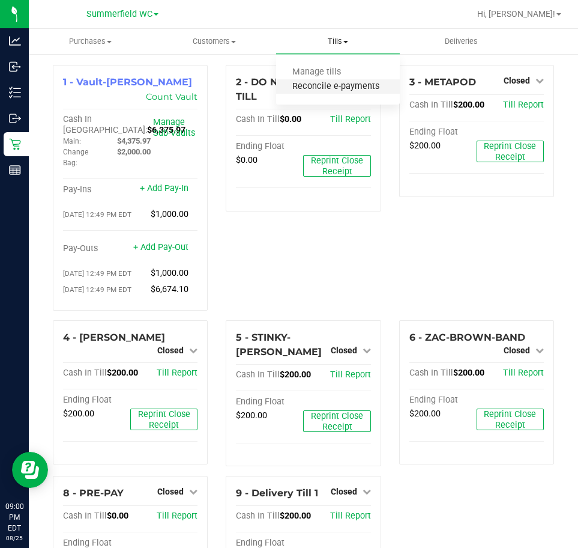
click at [316, 87] on span "Reconcile e-payments" at bounding box center [335, 87] width 119 height 10
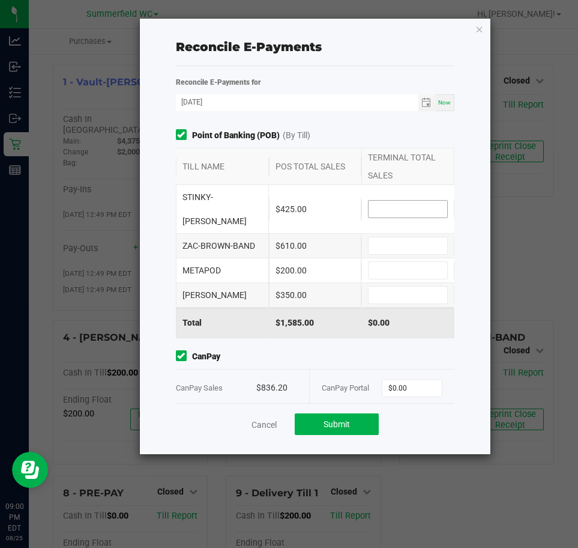
click at [388, 201] on input at bounding box center [408, 209] width 79 height 17
type input "$425.00"
type input "$610.00"
type input "$200.00"
type input "$350.00"
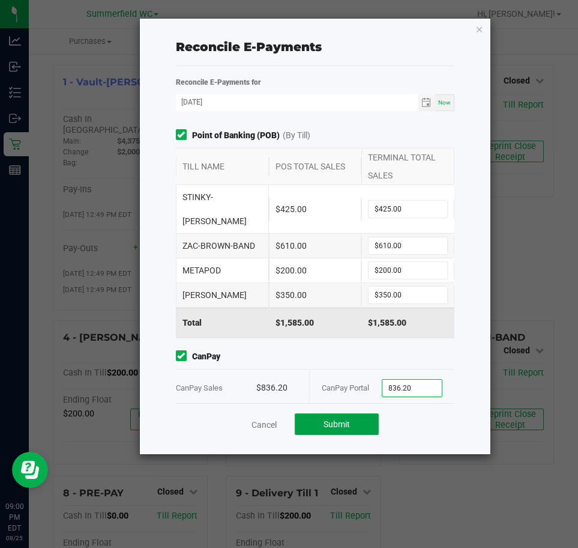
type input "$836.20"
click at [318, 414] on button "Submit" at bounding box center [337, 424] width 84 height 22
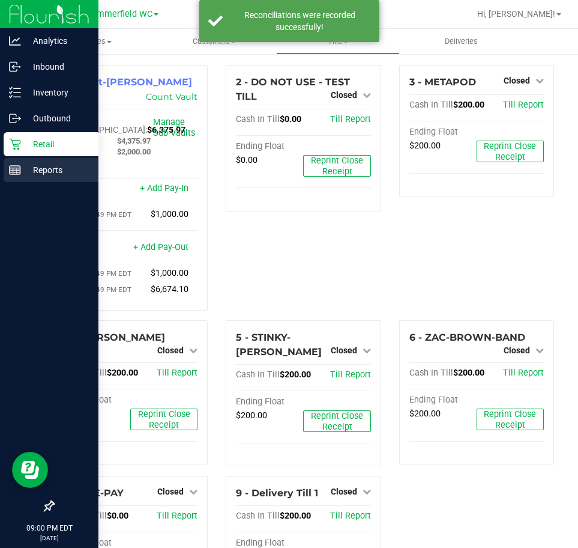
click at [30, 176] on p "Reports" at bounding box center [57, 170] width 72 height 14
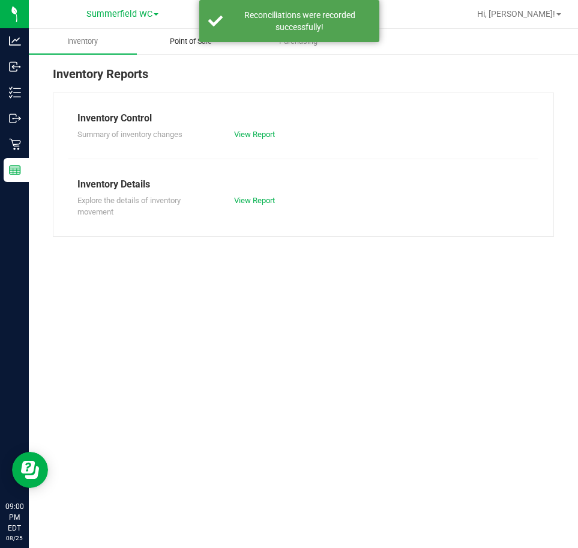
click at [174, 42] on span "Point of Sale" at bounding box center [191, 41] width 74 height 11
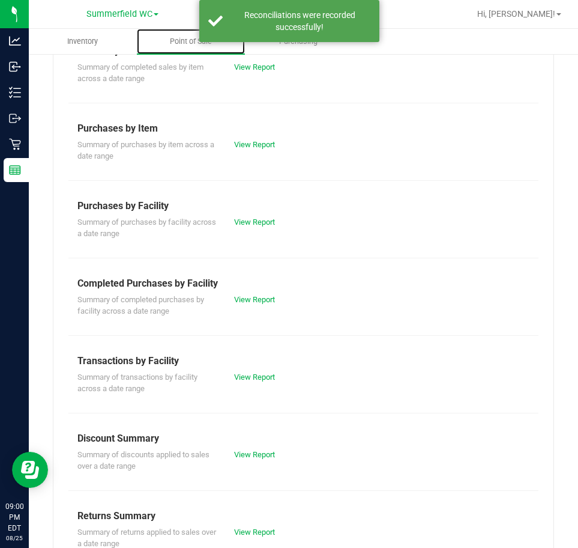
scroll to position [166, 0]
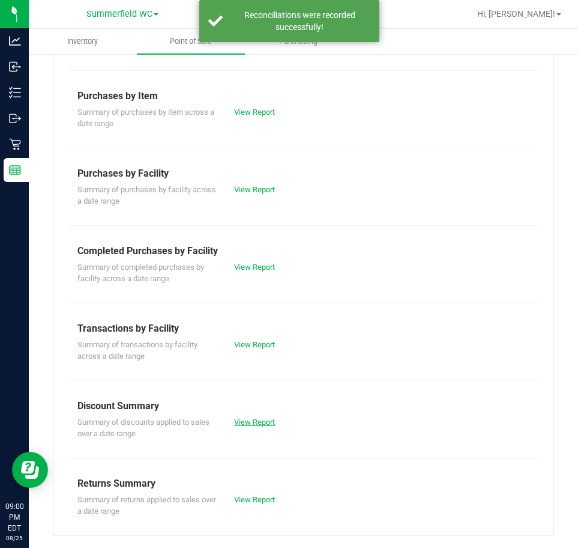
click at [253, 418] on link "View Report" at bounding box center [254, 421] width 41 height 9
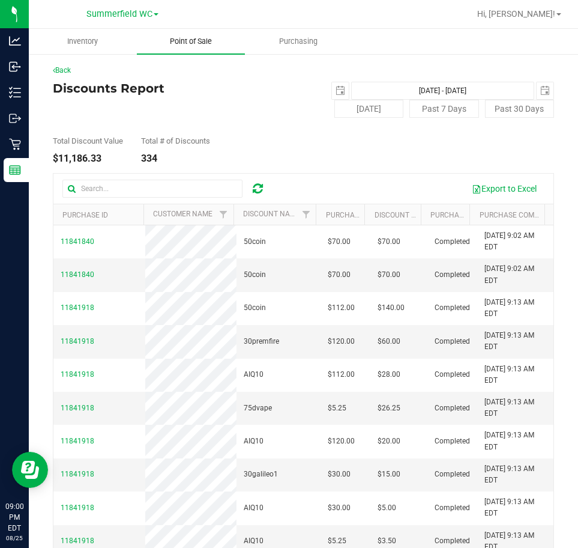
click at [189, 35] on uib-tab-heading "Point of Sale" at bounding box center [191, 41] width 108 height 25
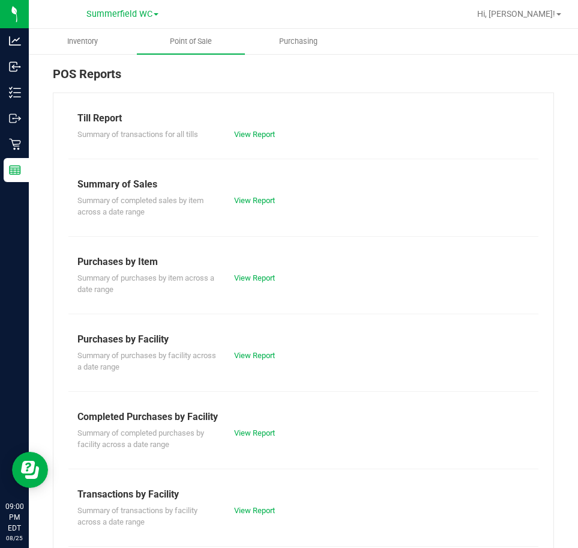
click at [253, 516] on div "Summary of transactions by facility across a date range View Report" at bounding box center [303, 514] width 470 height 26
click at [253, 511] on link "View Report" at bounding box center [254, 509] width 41 height 9
